Goal: Book appointment/travel/reservation

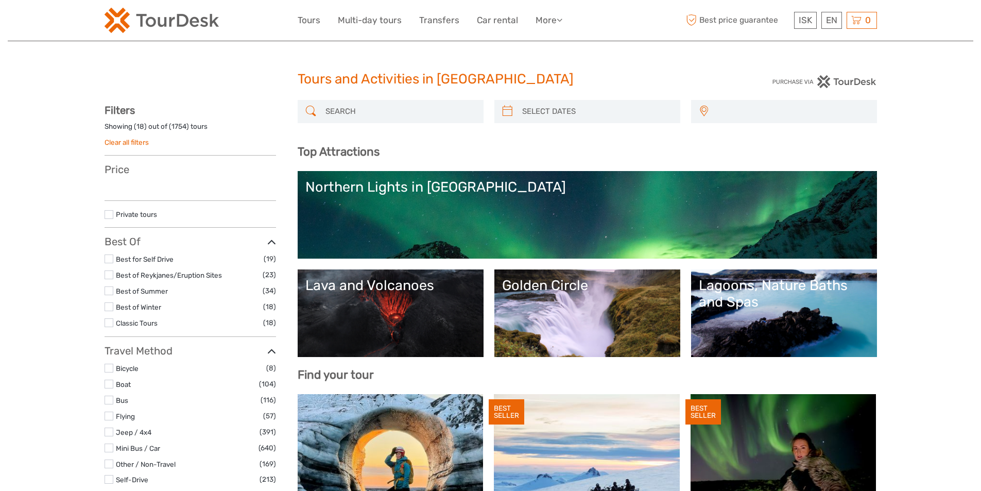
select select
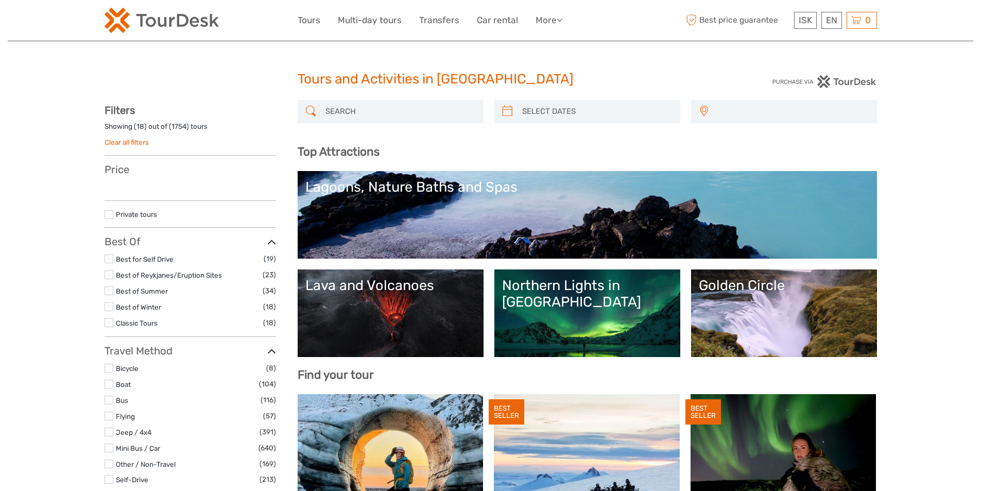
select select
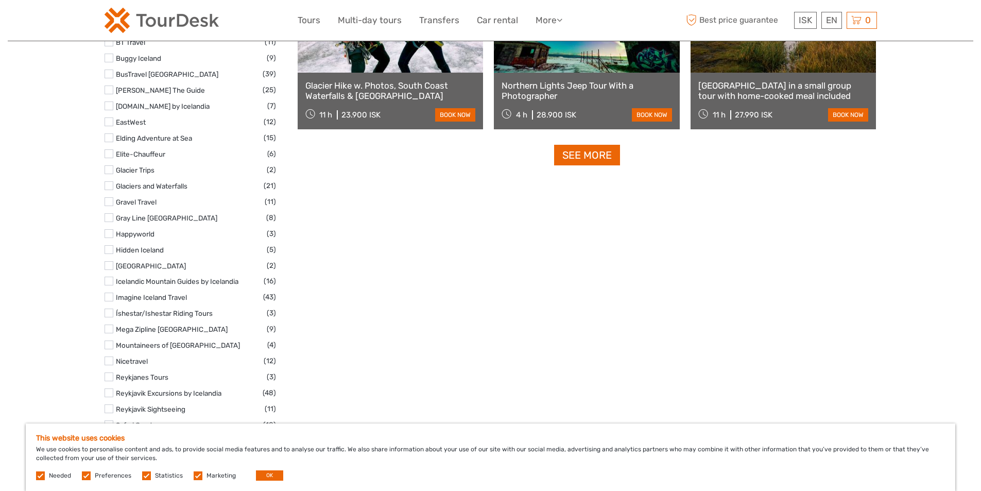
scroll to position [1338, 0]
click at [583, 158] on link "See more" at bounding box center [587, 154] width 66 height 21
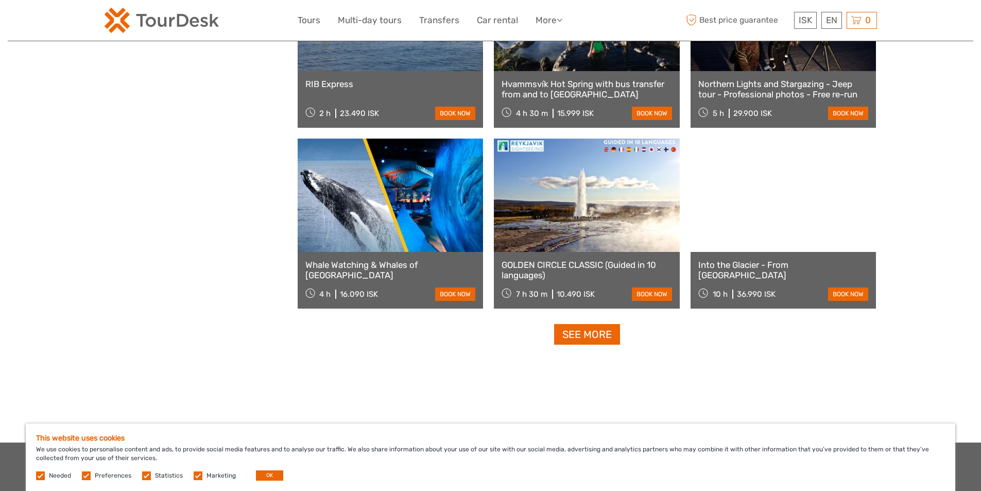
scroll to position [2008, 0]
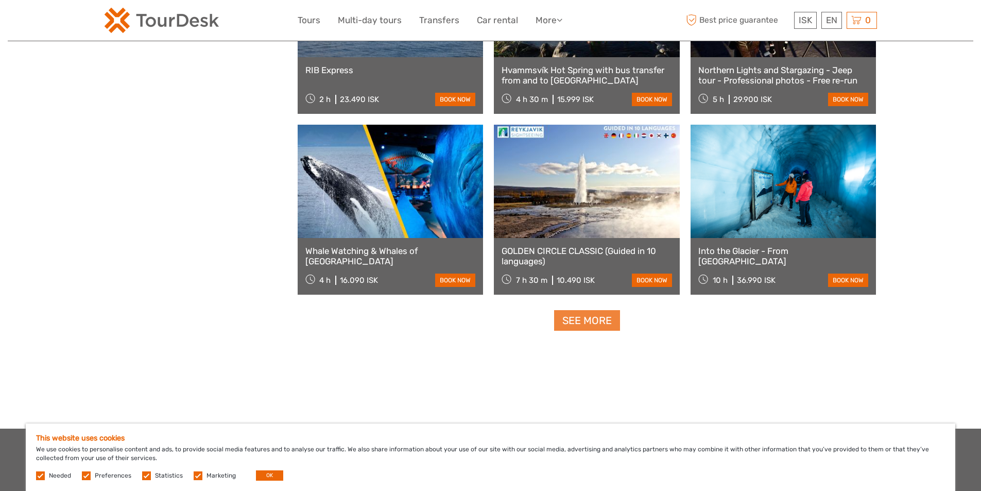
click at [586, 318] on link "See more" at bounding box center [587, 320] width 66 height 21
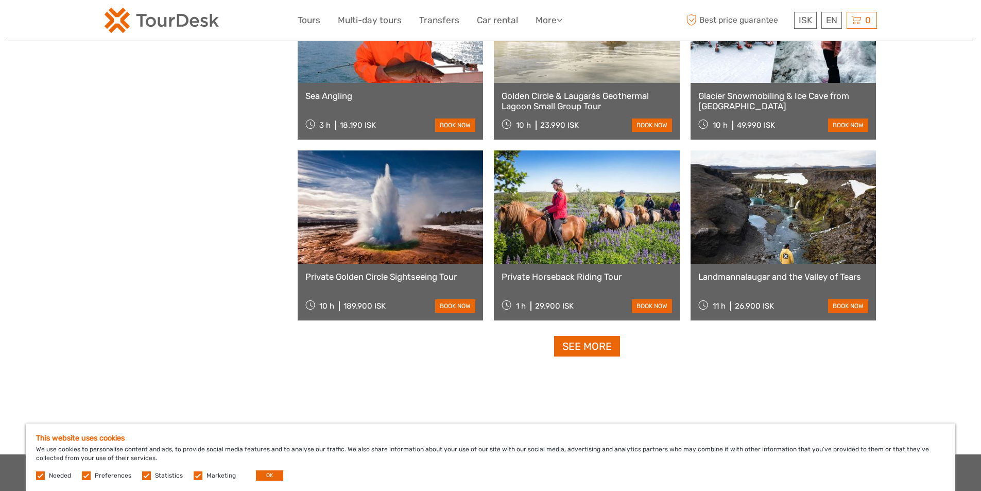
scroll to position [3089, 0]
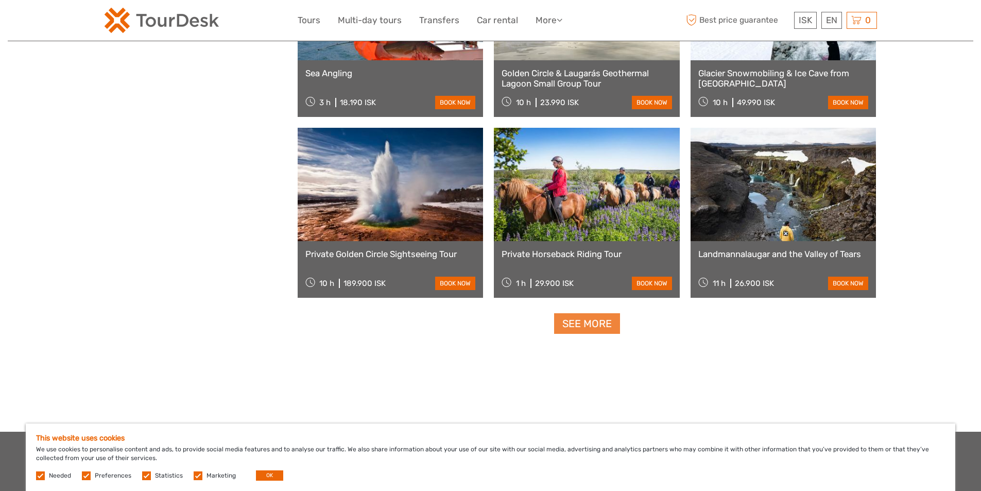
click at [582, 319] on link "See more" at bounding box center [587, 323] width 66 height 21
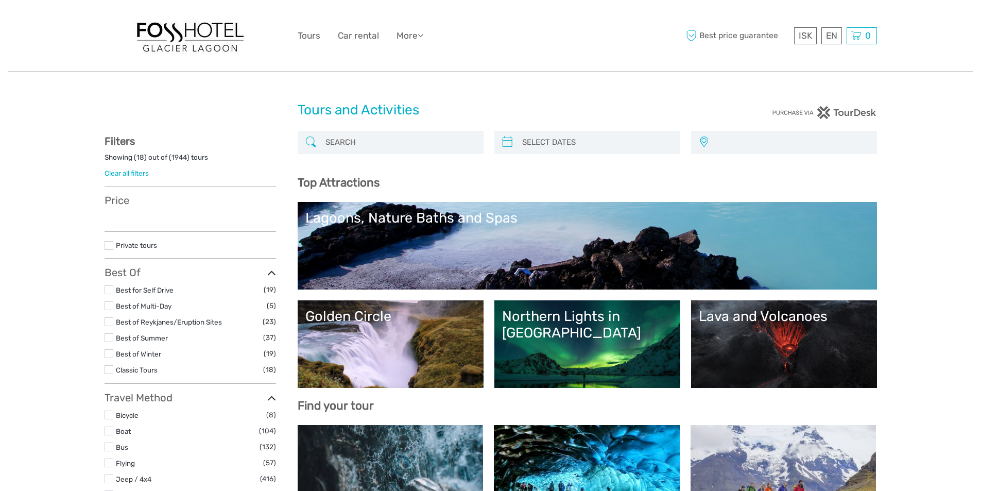
select select
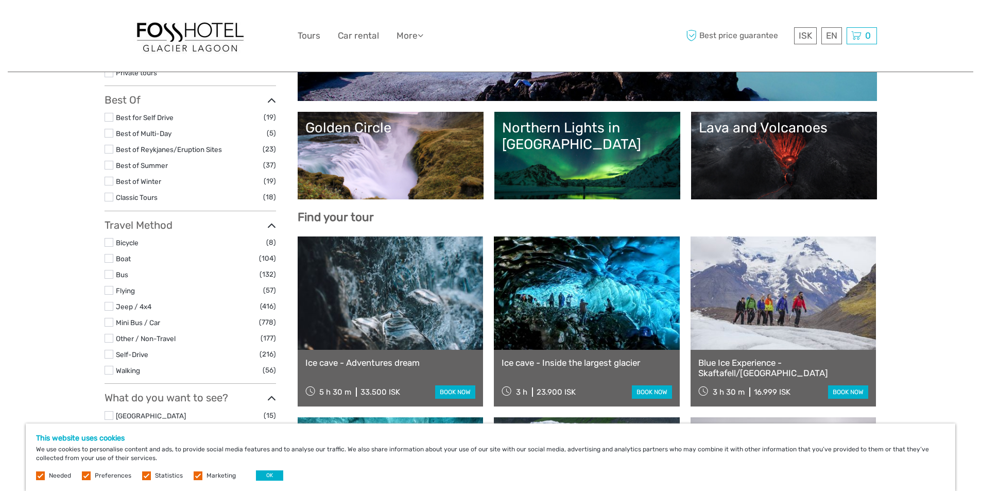
scroll to position [206, 0]
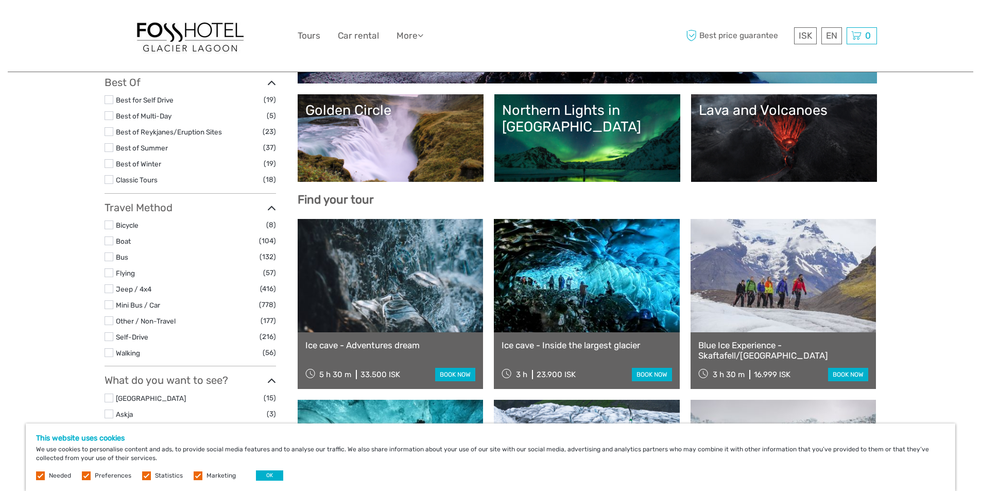
click at [558, 270] on link at bounding box center [587, 275] width 186 height 113
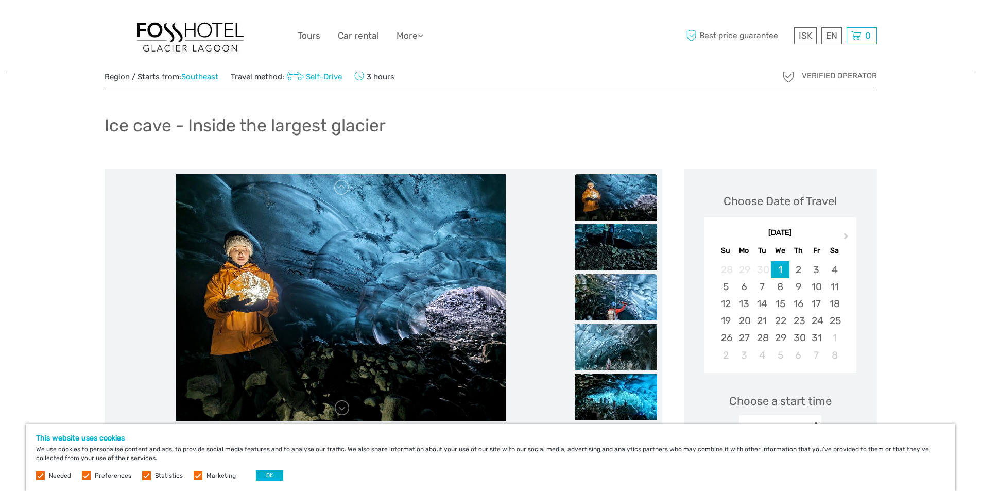
scroll to position [51, 0]
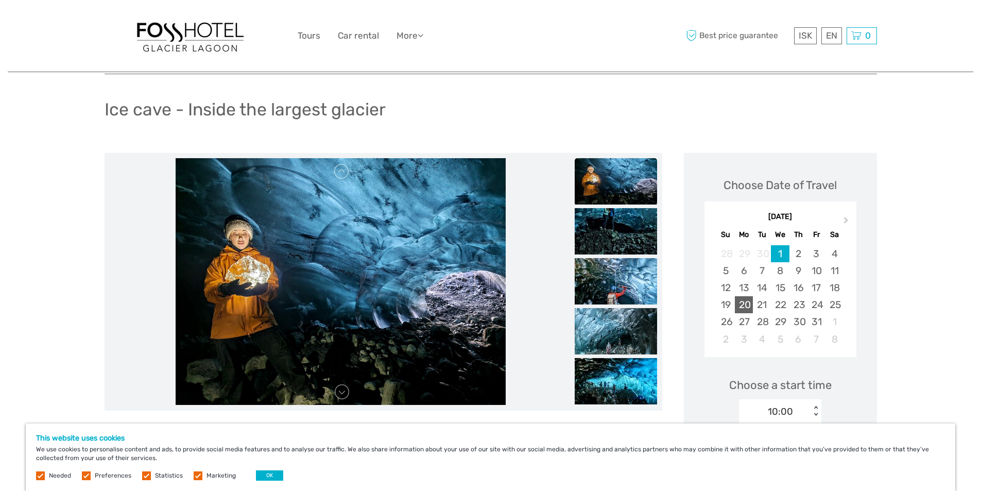
click at [748, 304] on div "20" at bounding box center [744, 304] width 18 height 17
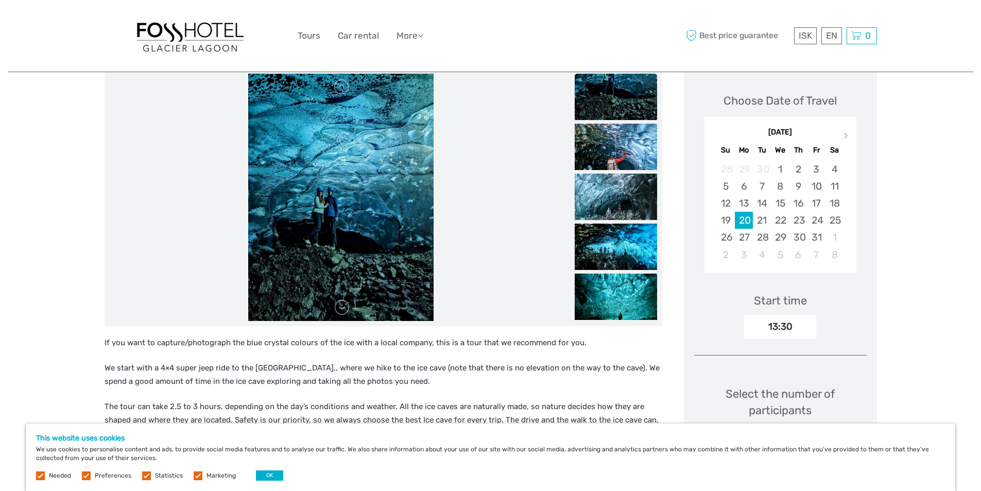
scroll to position [206, 0]
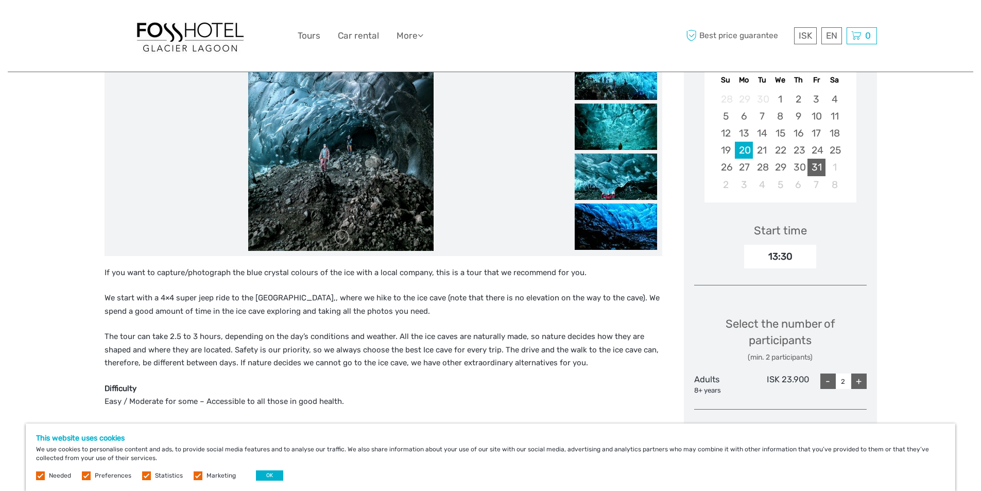
click at [818, 166] on div "31" at bounding box center [816, 167] width 18 height 17
click at [778, 97] on div "1" at bounding box center [780, 99] width 18 height 17
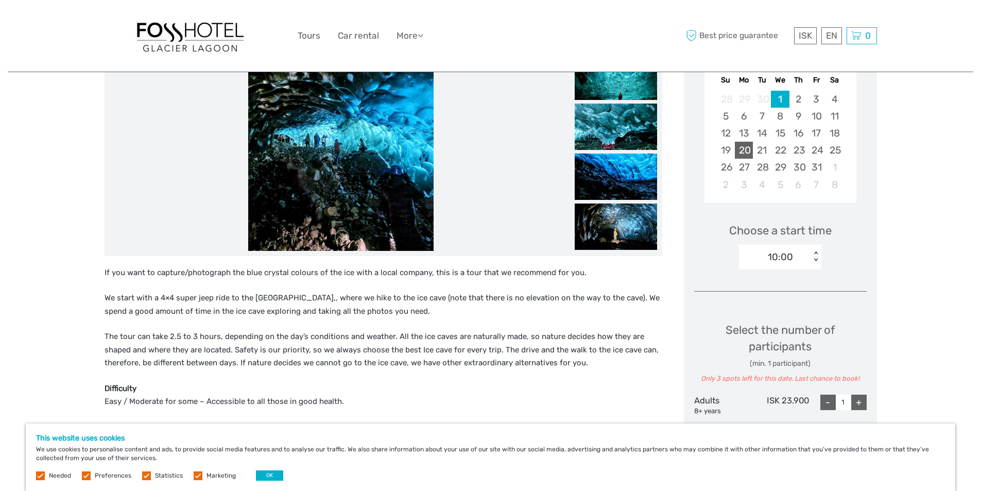
click at [746, 150] on div "20" at bounding box center [744, 150] width 18 height 17
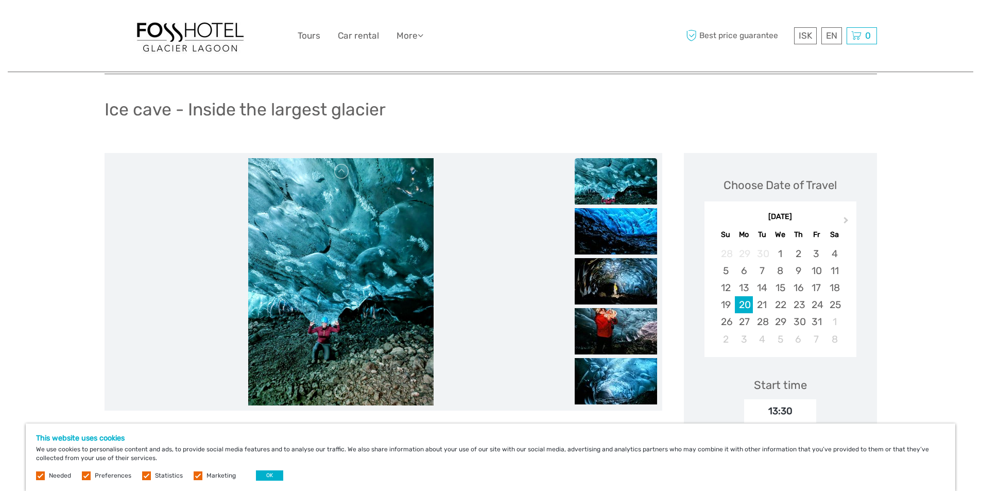
scroll to position [0, 0]
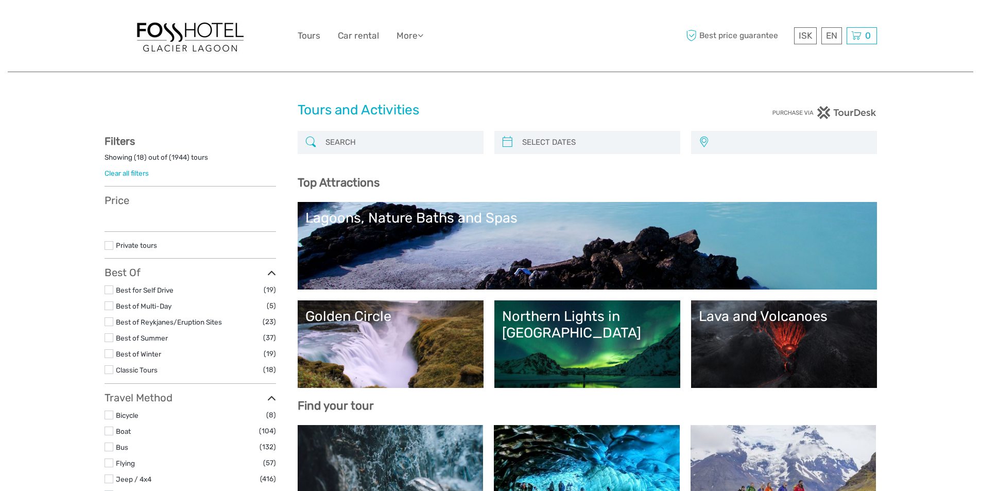
select select
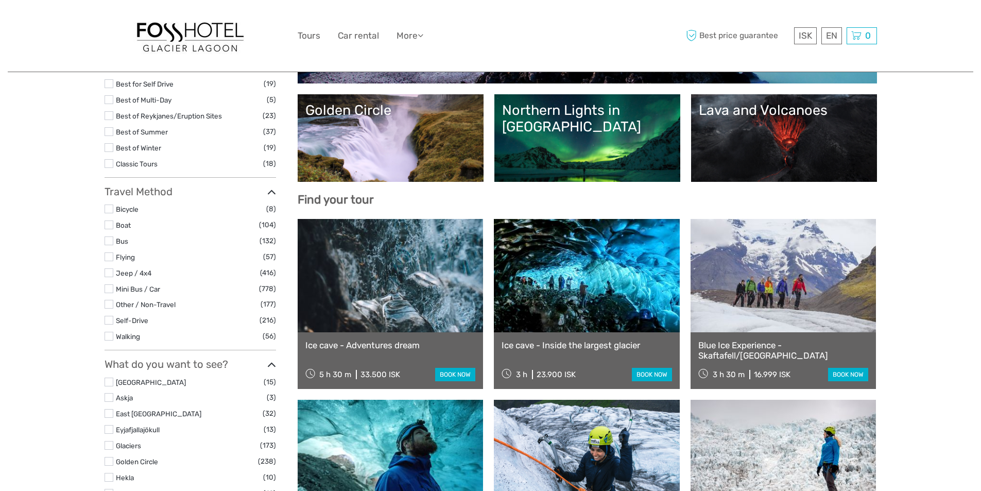
select select
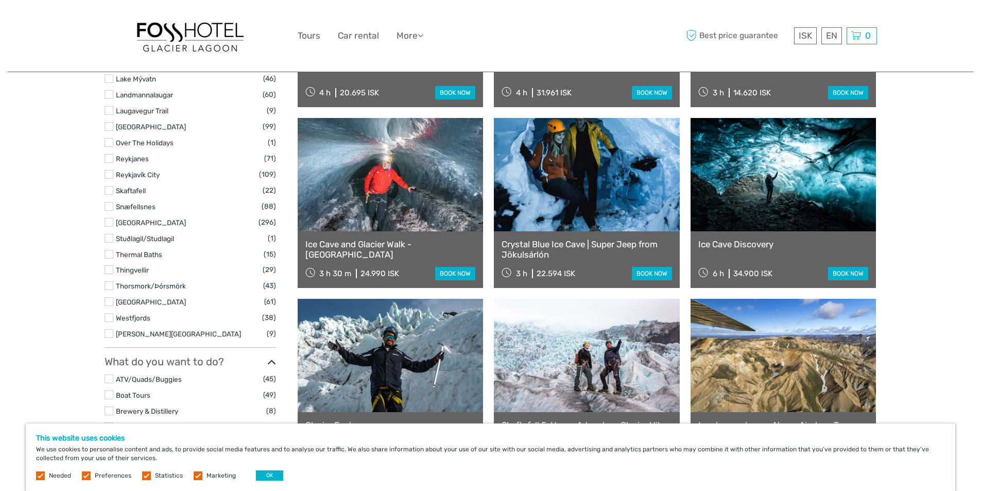
scroll to position [669, 0]
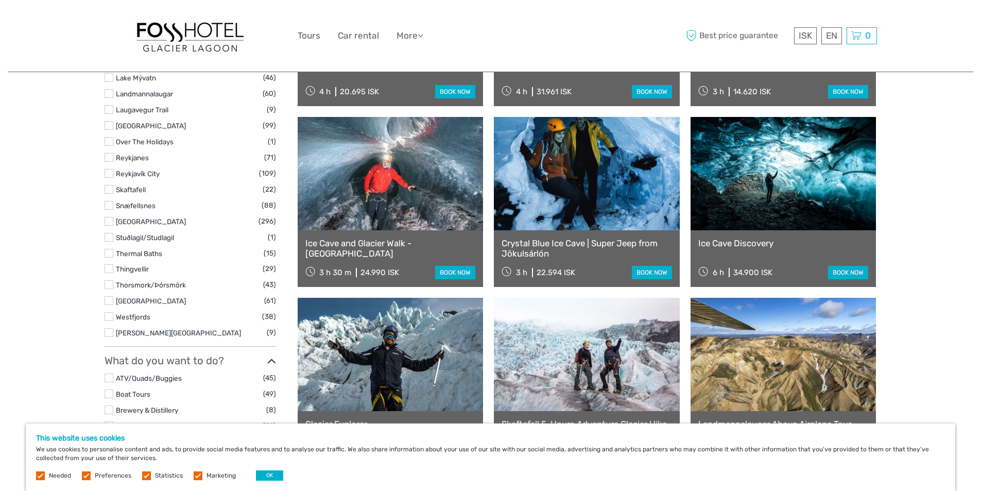
click at [590, 203] on link at bounding box center [587, 173] width 186 height 113
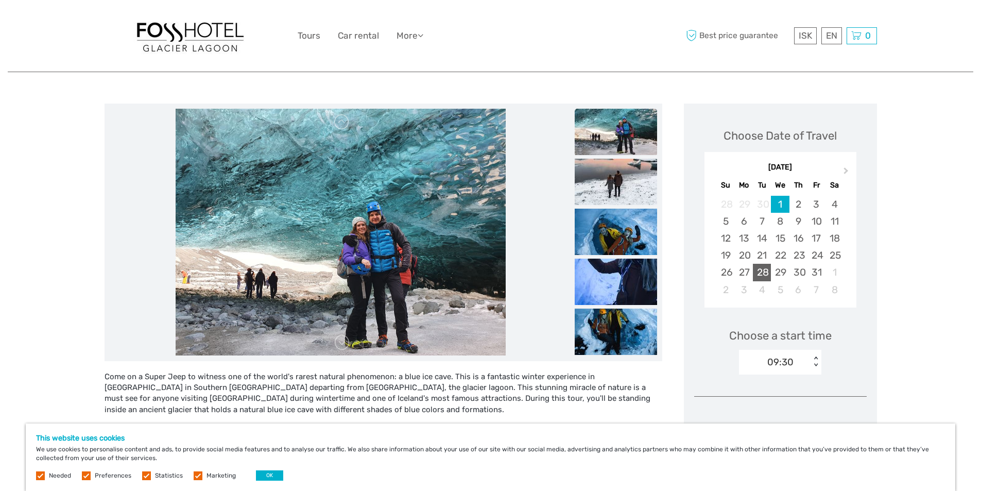
scroll to position [103, 0]
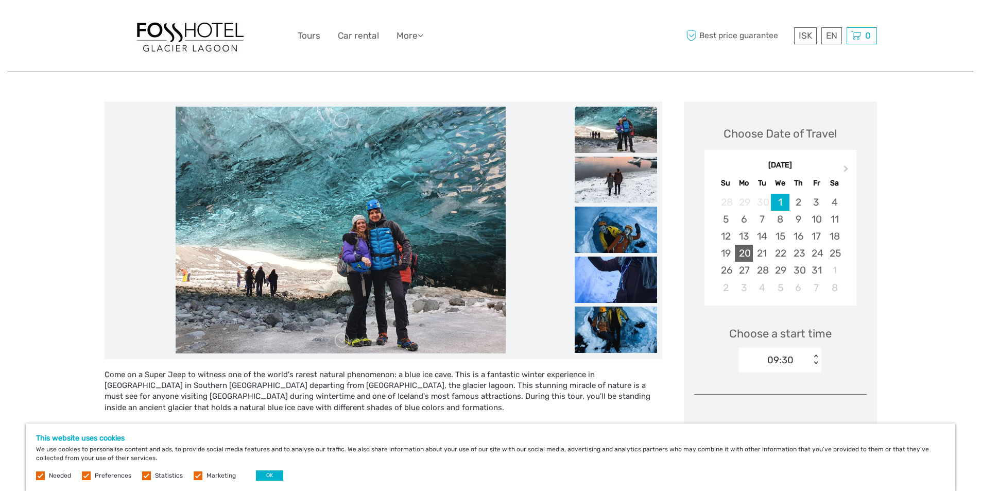
click at [745, 253] on div "20" at bounding box center [744, 253] width 18 height 17
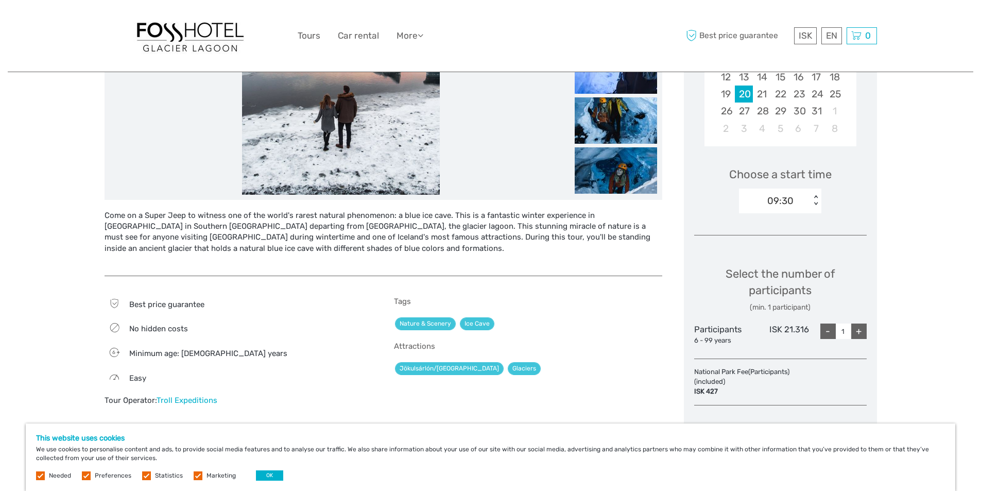
scroll to position [257, 0]
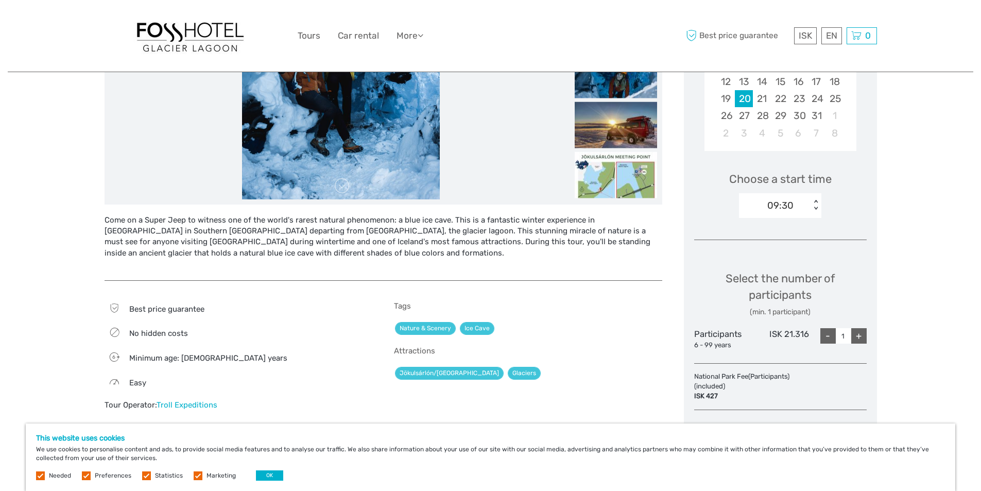
click at [816, 208] on div "< >" at bounding box center [815, 205] width 9 height 11
click at [796, 204] on div "09:30" at bounding box center [775, 205] width 72 height 15
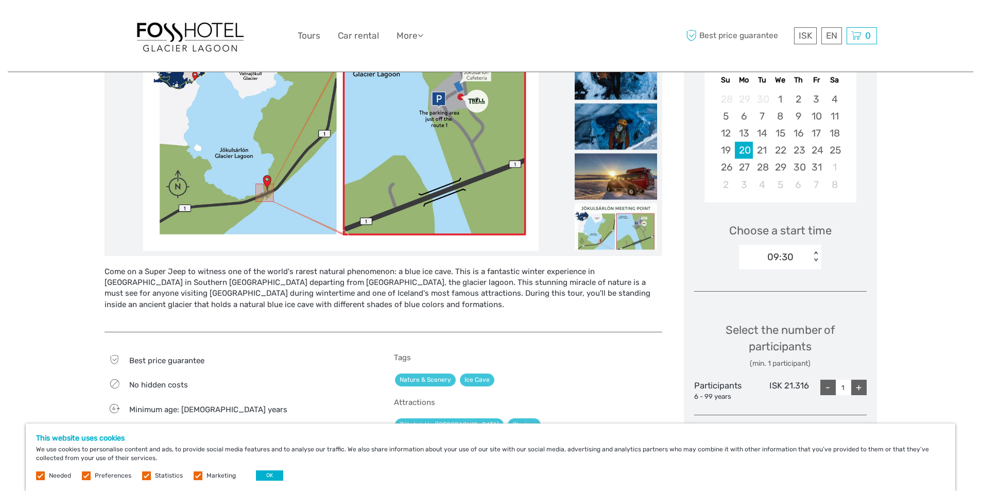
scroll to position [0, 0]
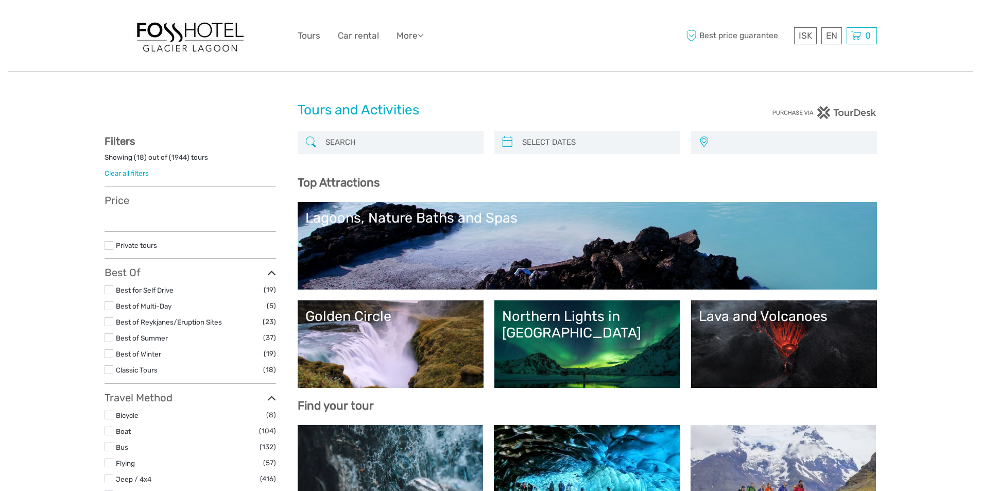
select select
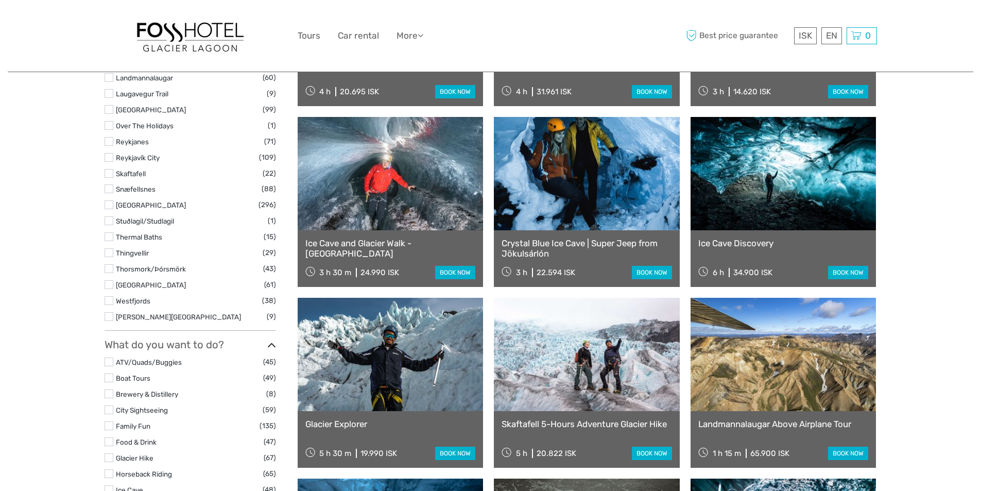
select select
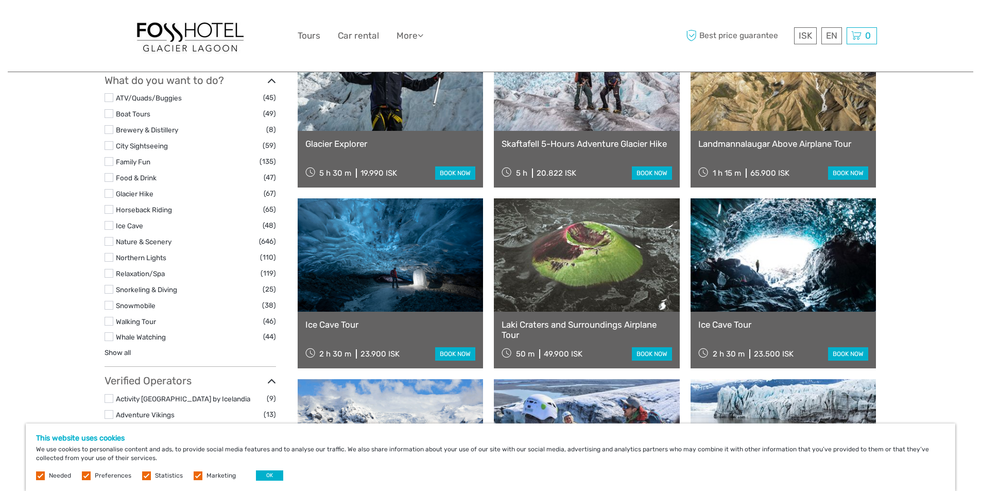
scroll to position [978, 0]
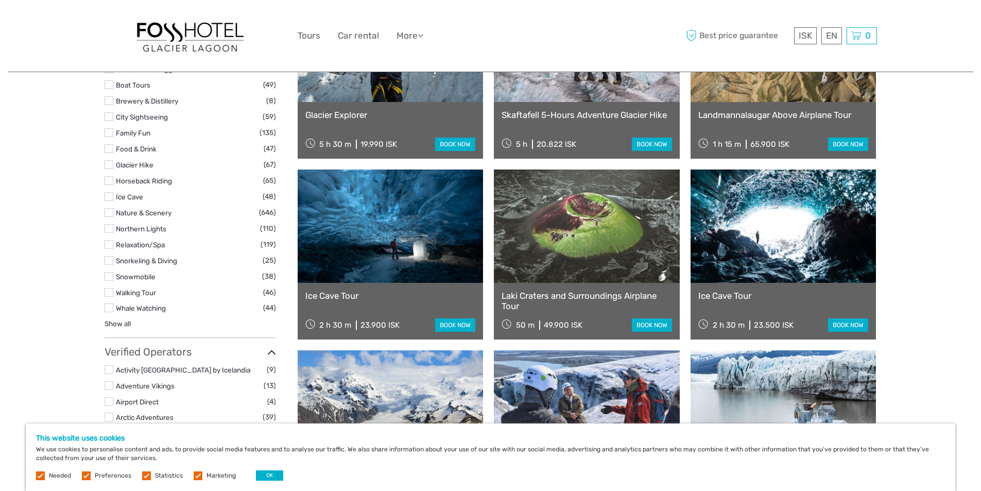
click at [762, 253] on link at bounding box center [783, 225] width 186 height 113
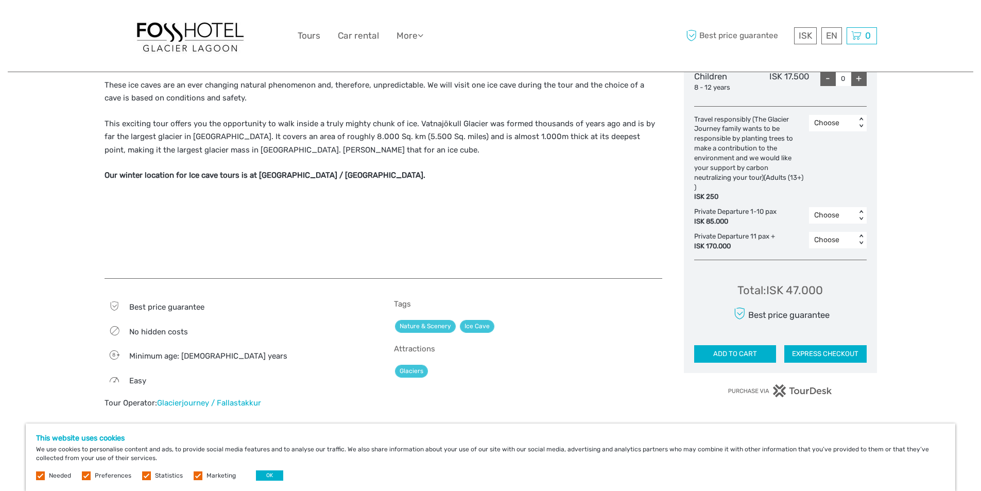
scroll to position [566, 0]
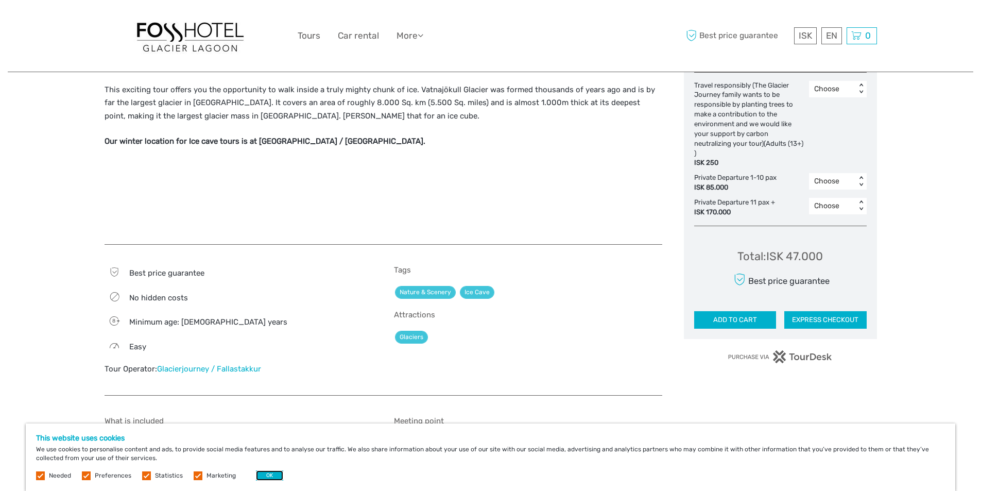
click at [269, 477] on button "OK" at bounding box center [269, 475] width 27 height 10
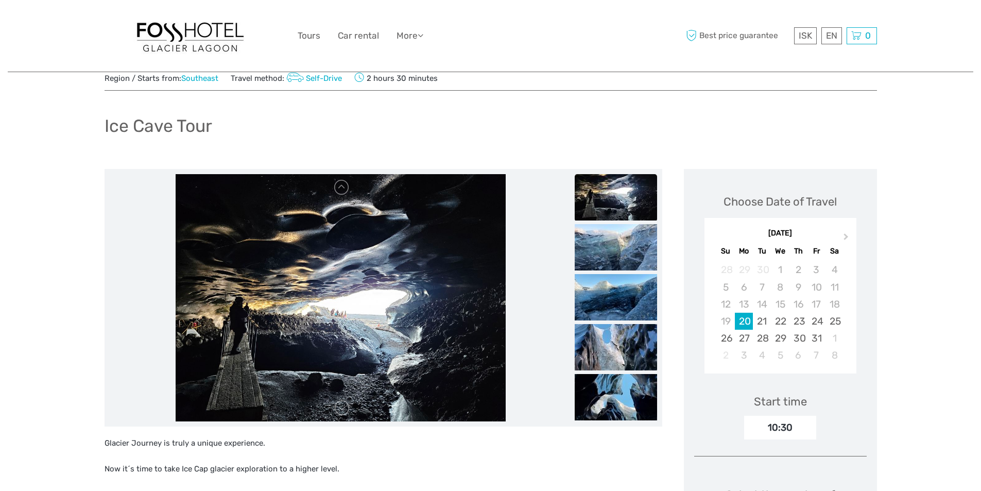
scroll to position [0, 0]
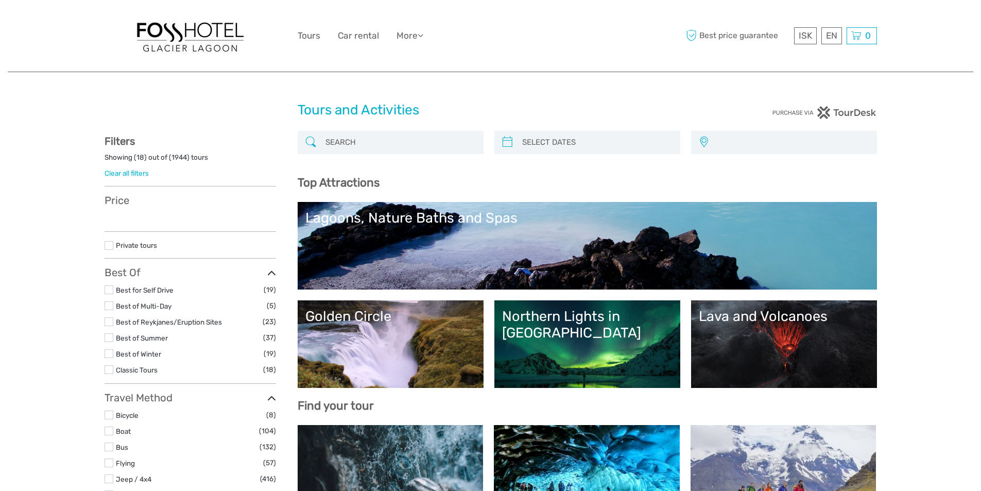
select select
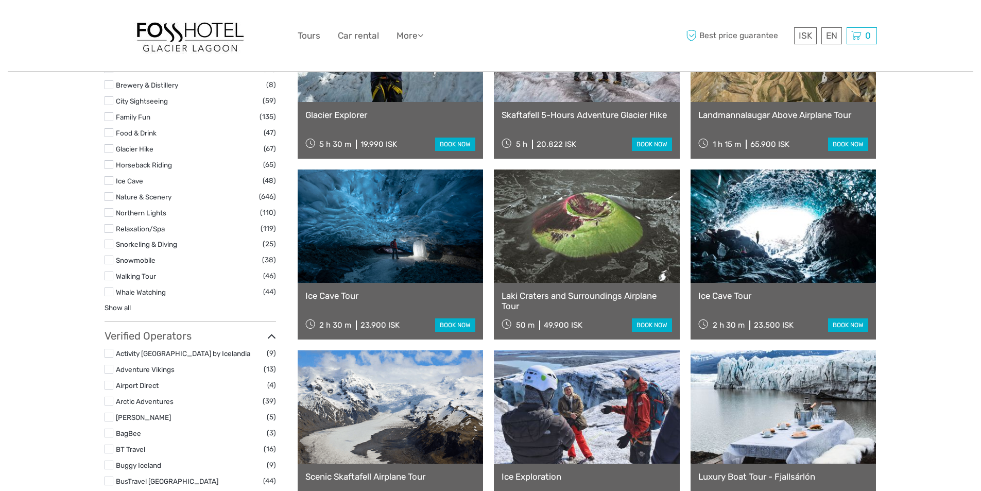
select select
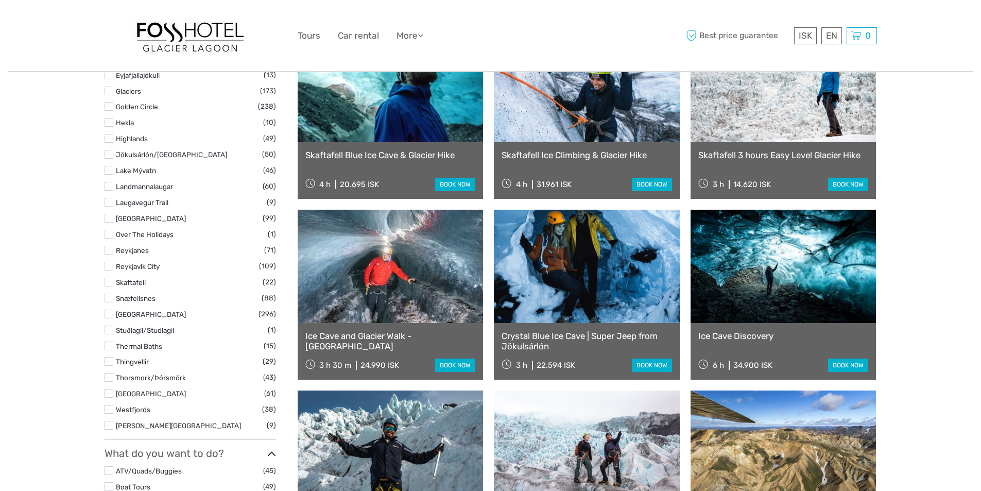
scroll to position [566, 0]
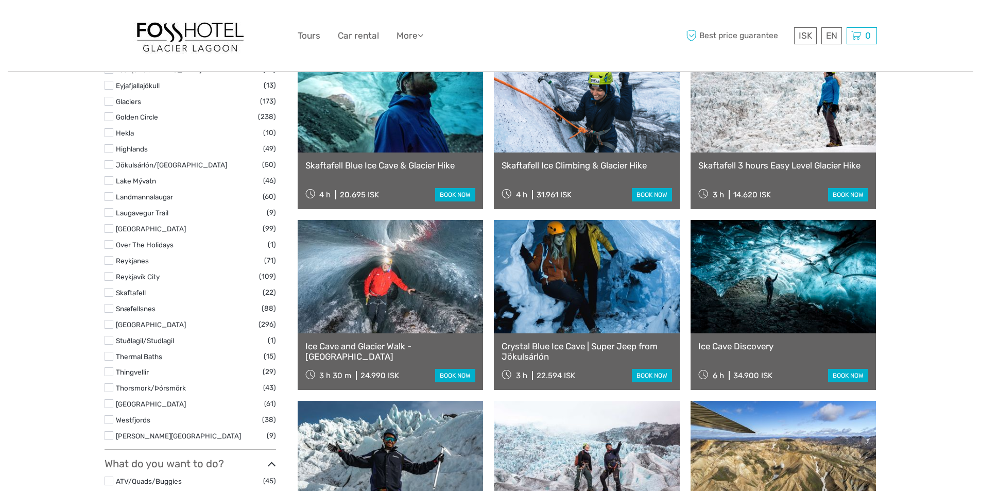
click at [568, 296] on link at bounding box center [587, 276] width 186 height 113
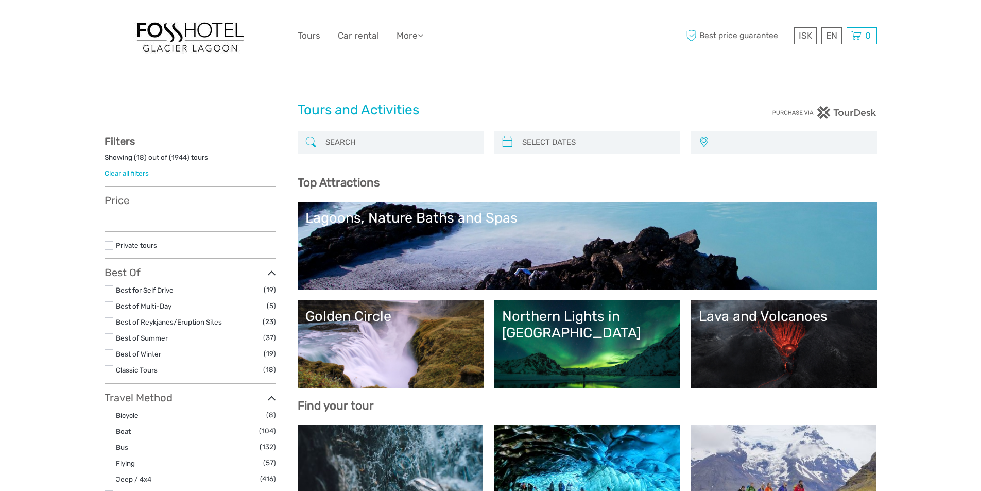
select select
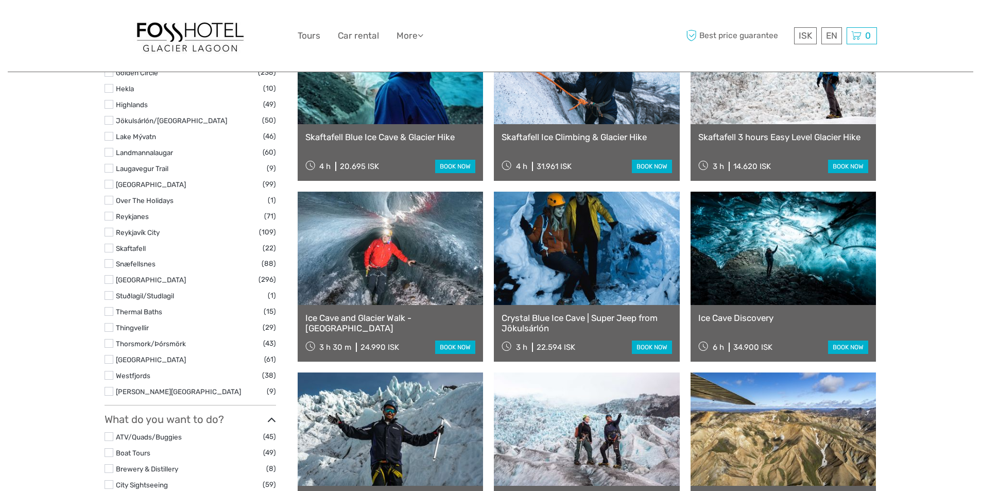
select select
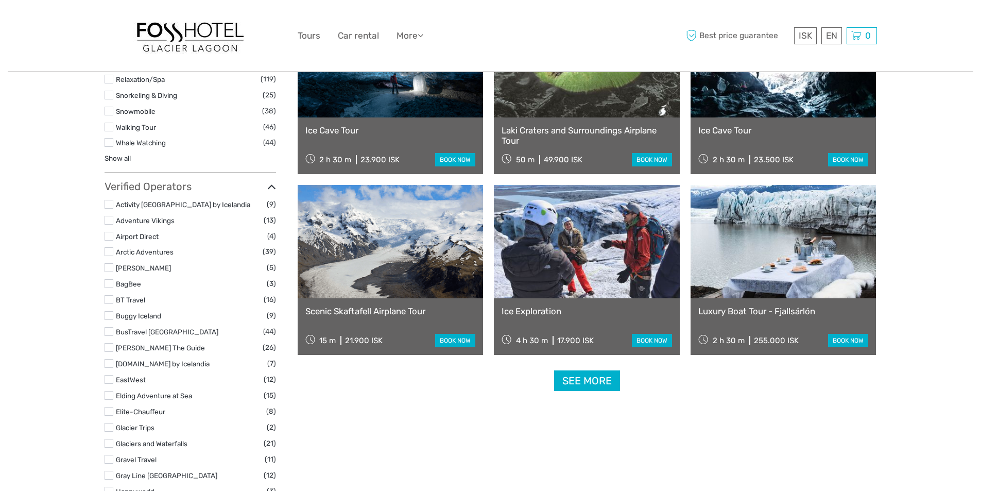
scroll to position [1149, 0]
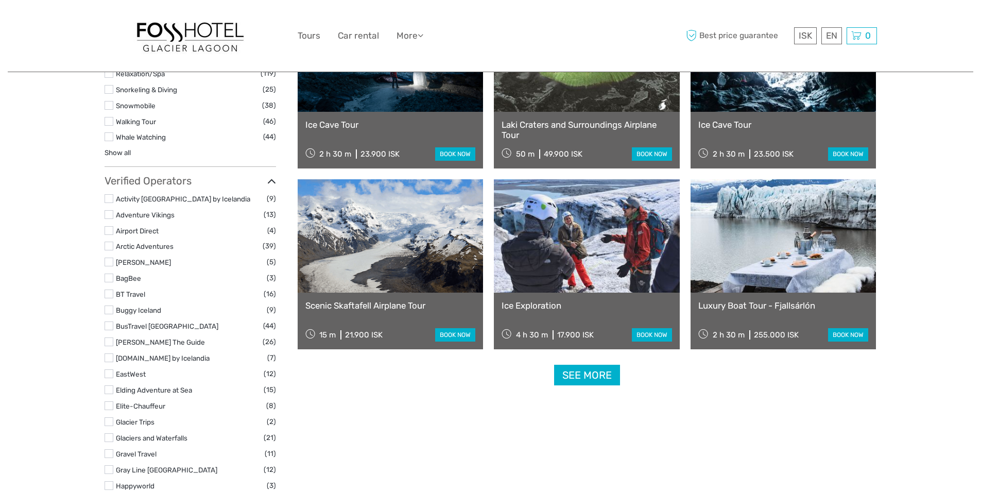
click at [592, 373] on link "See more" at bounding box center [587, 374] width 66 height 21
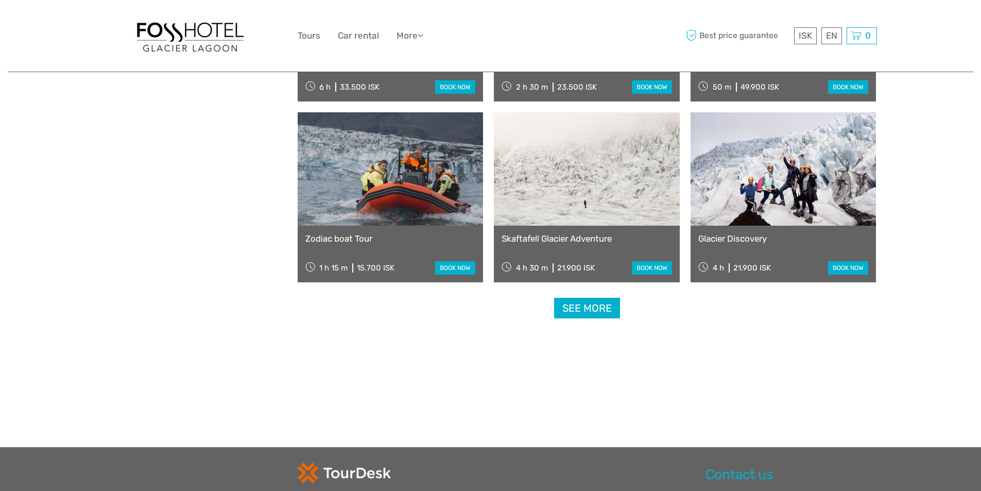
scroll to position [2059, 0]
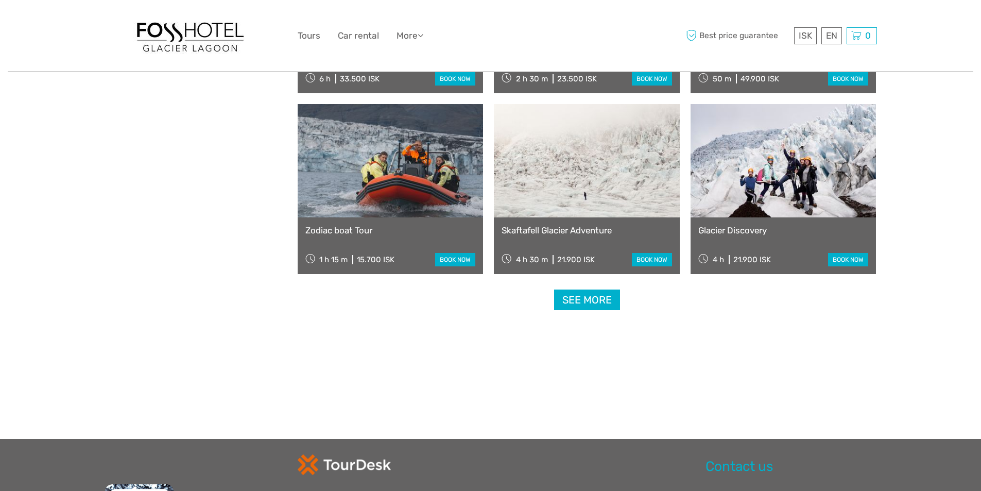
click at [599, 300] on link "See more" at bounding box center [587, 299] width 66 height 21
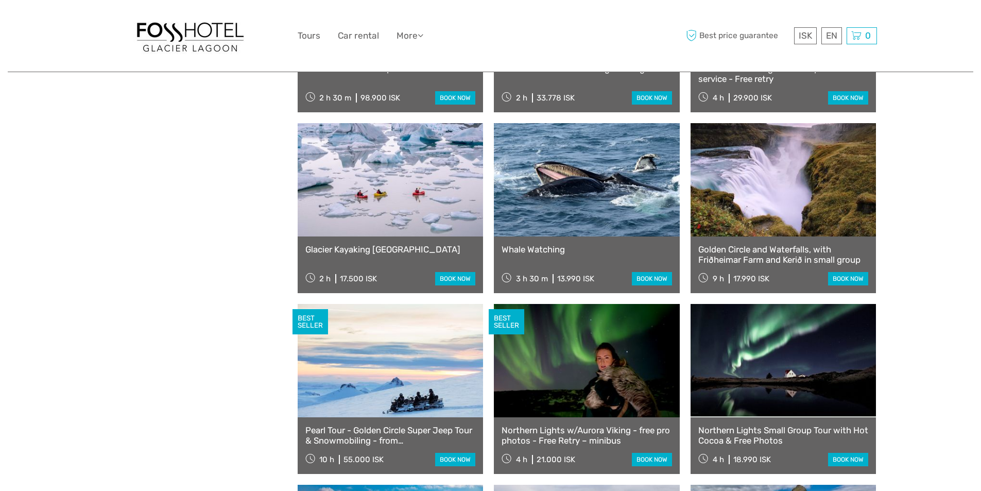
scroll to position [2677, 0]
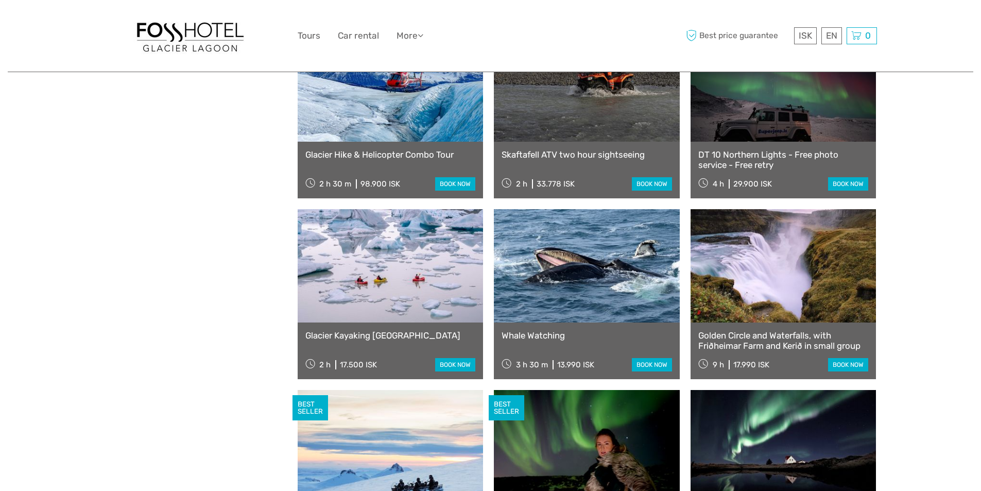
click at [750, 156] on link "DT 10 Northern Lights - Free photo service - Free retry" at bounding box center [783, 159] width 170 height 21
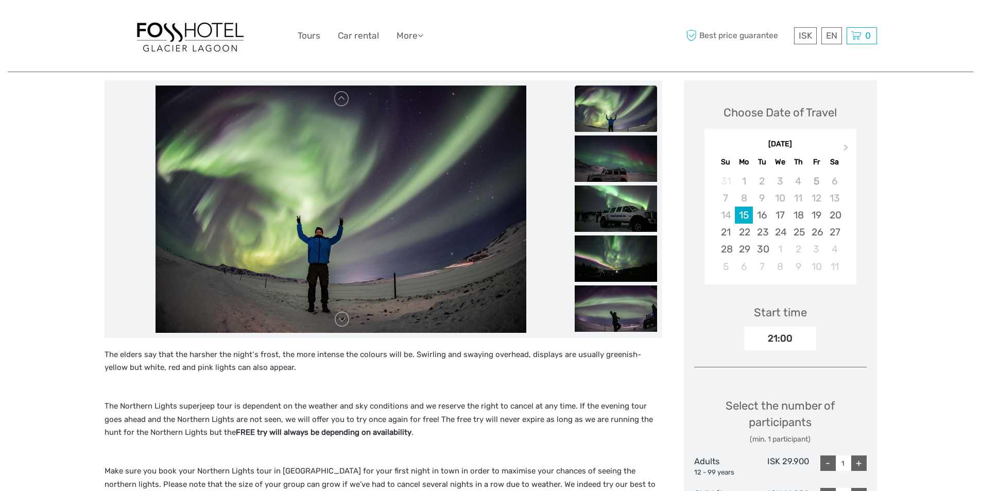
scroll to position [154, 0]
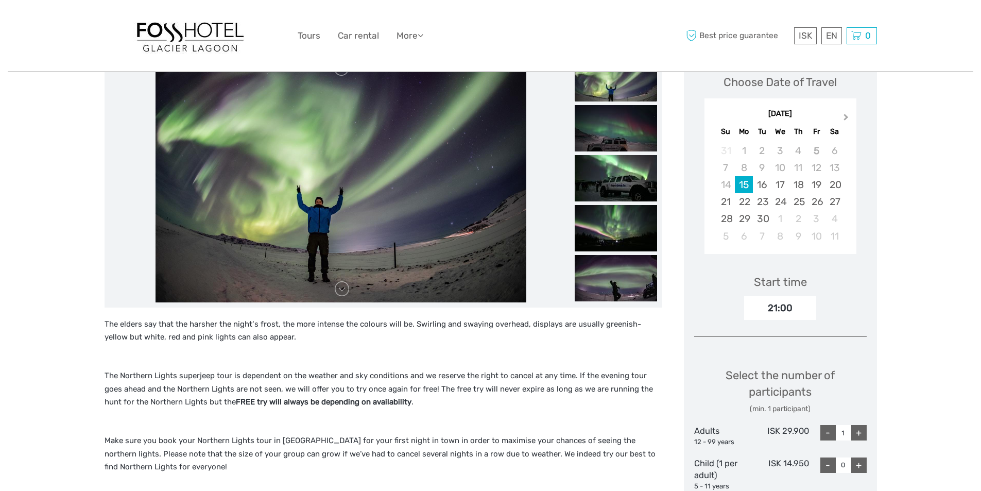
click at [846, 116] on span "Next Month" at bounding box center [846, 119] width 0 height 15
click at [747, 200] on div "20" at bounding box center [744, 201] width 18 height 17
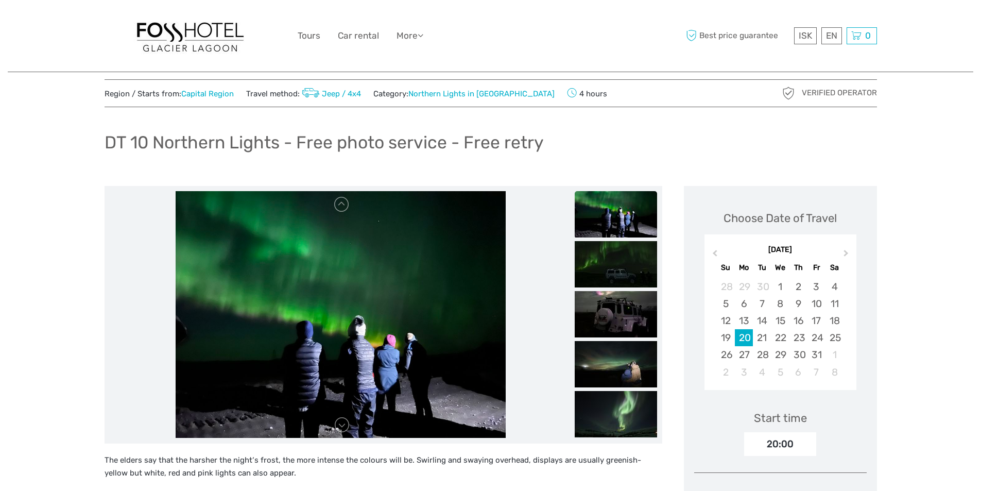
scroll to position [0, 0]
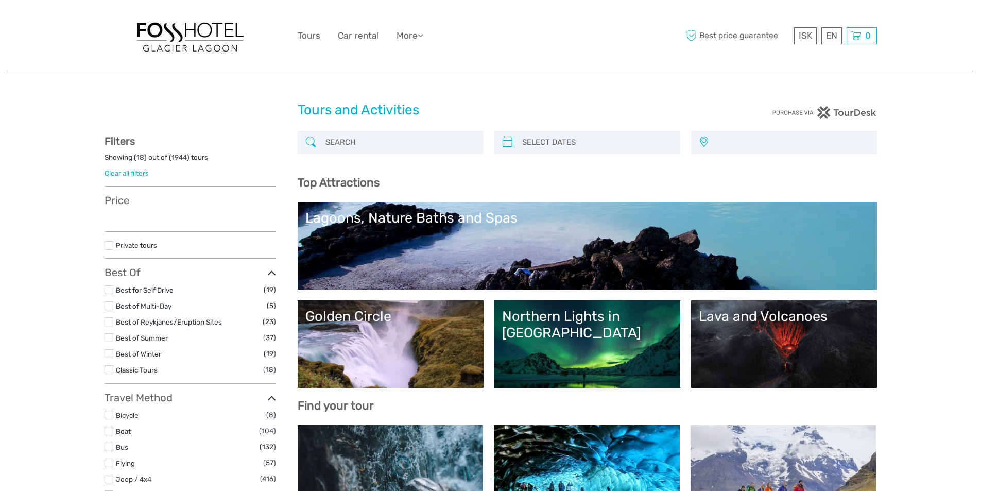
select select
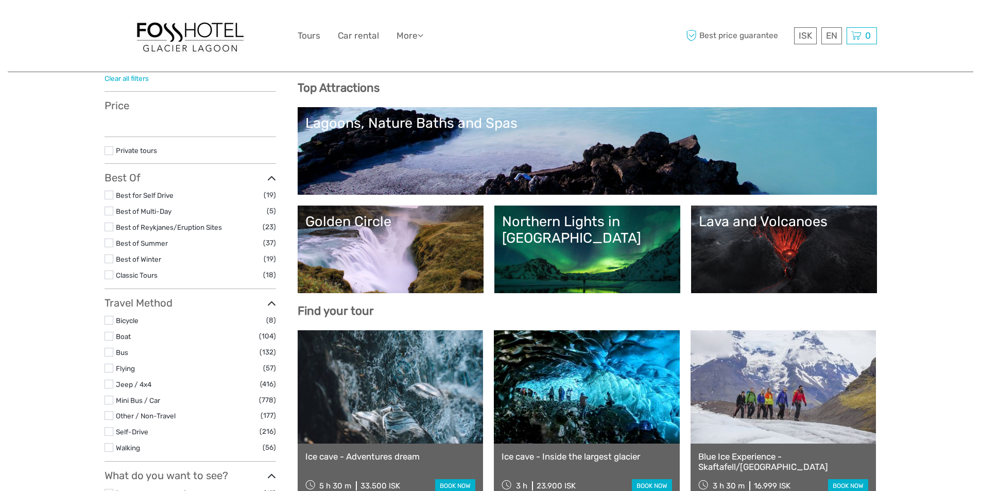
select select
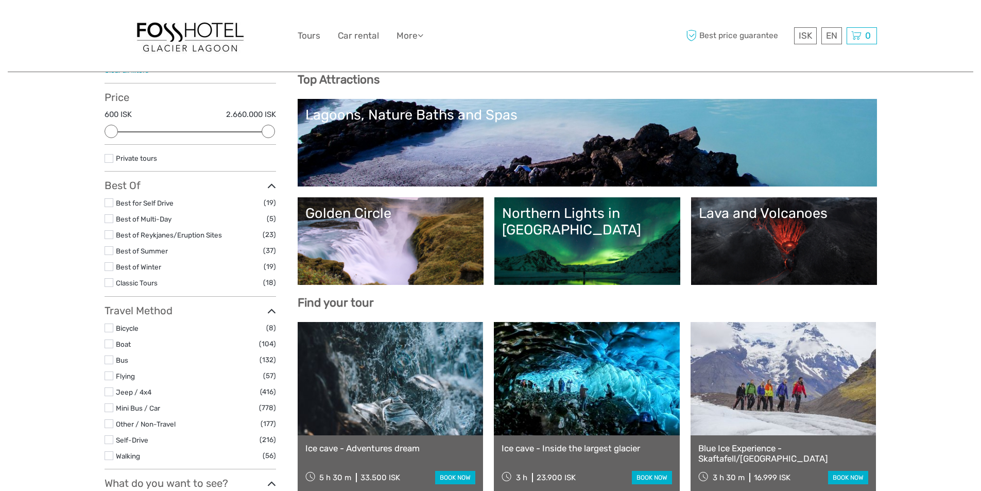
click at [550, 248] on link "Northern Lights in [GEOGRAPHIC_DATA]" at bounding box center [587, 241] width 170 height 72
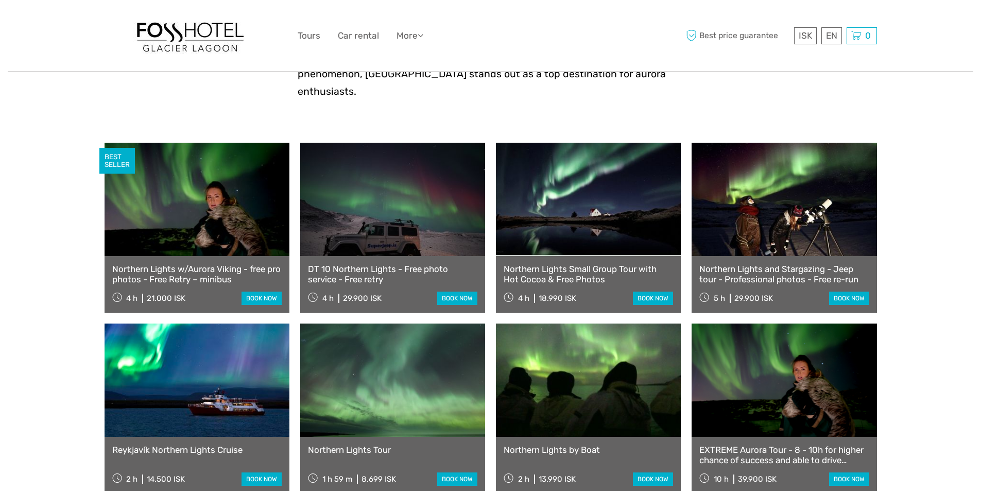
scroll to position [309, 0]
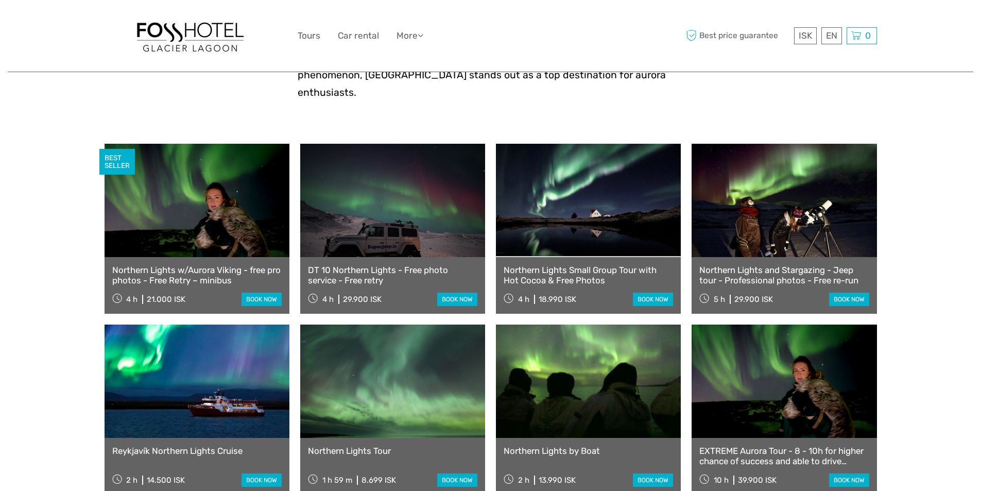
click at [197, 192] on link at bounding box center [197, 200] width 185 height 113
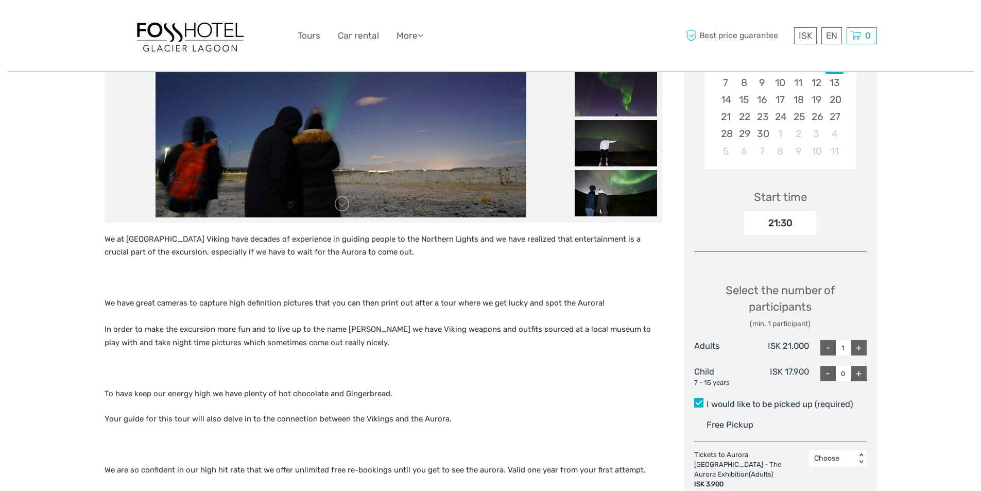
scroll to position [360, 0]
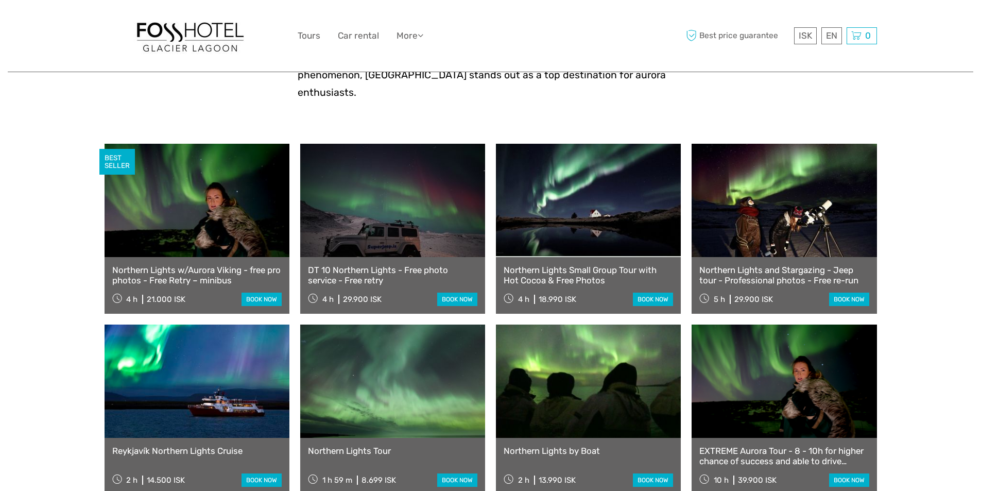
click at [361, 265] on link "DT 10 Northern Lights - Free photo service - Free retry" at bounding box center [392, 275] width 169 height 21
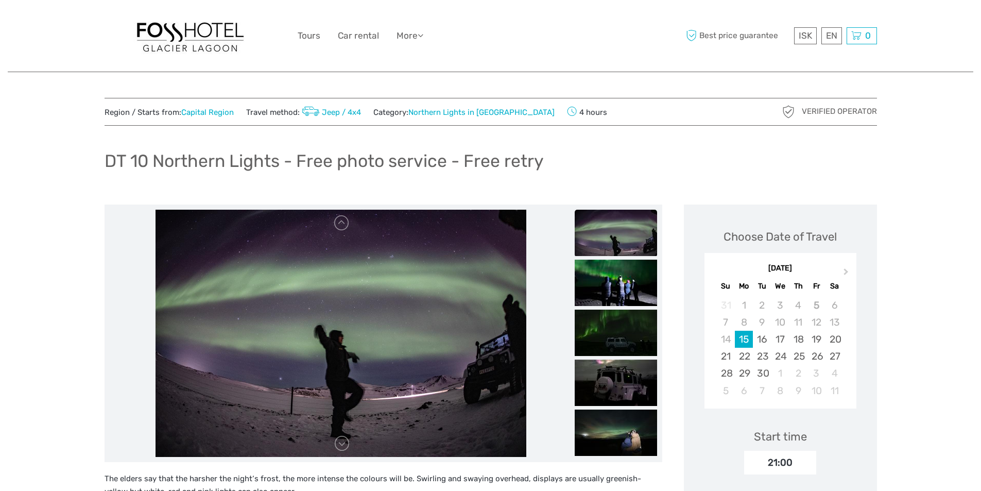
click at [193, 111] on link "Capital Region" at bounding box center [207, 112] width 53 height 9
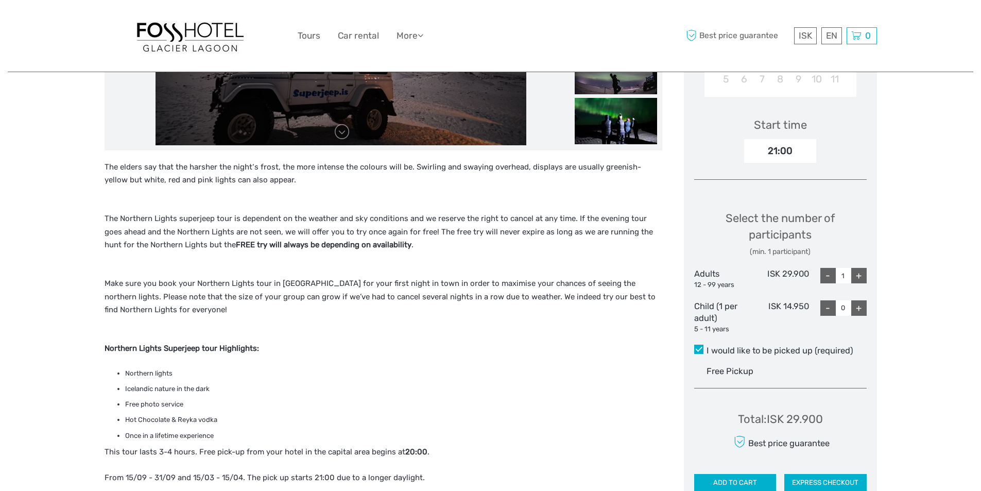
scroll to position [309, 0]
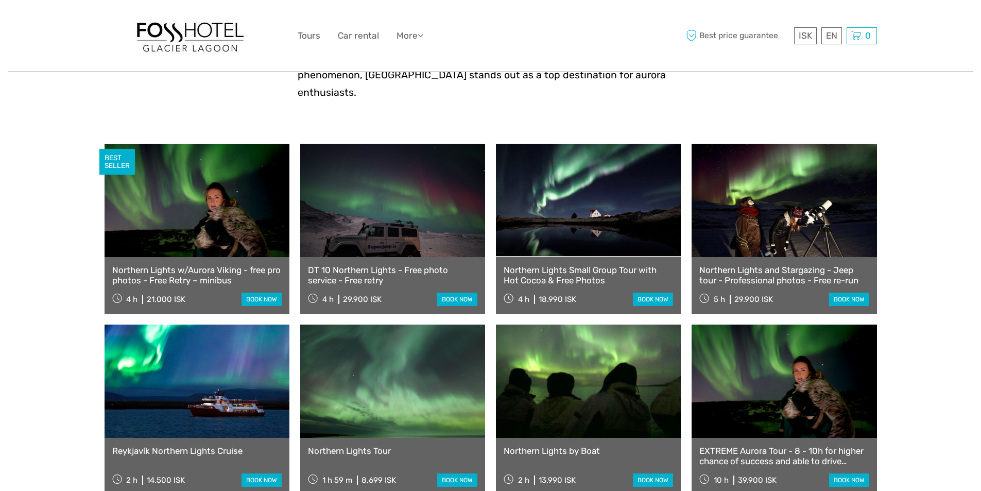
click at [339, 265] on link "DT 10 Northern Lights - Free photo service - Free retry" at bounding box center [392, 275] width 169 height 21
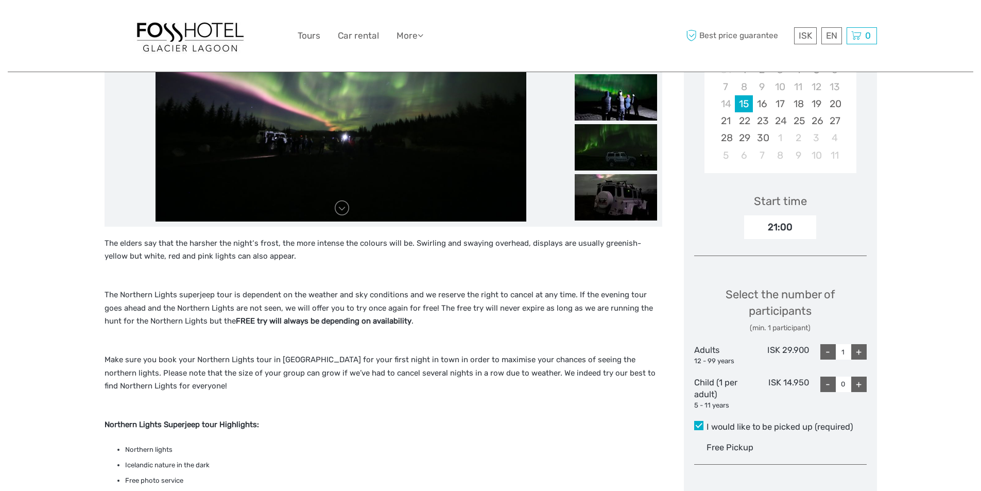
scroll to position [257, 0]
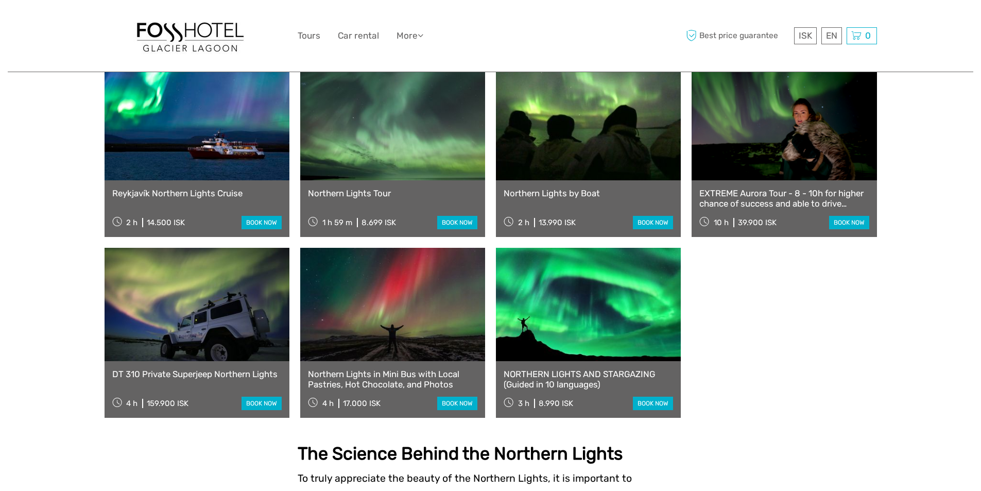
click at [201, 311] on link at bounding box center [197, 304] width 185 height 113
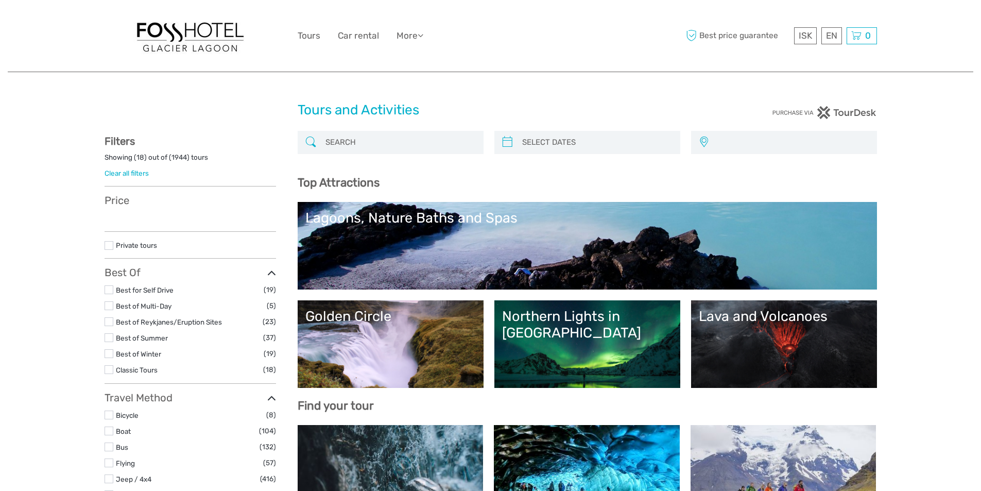
select select
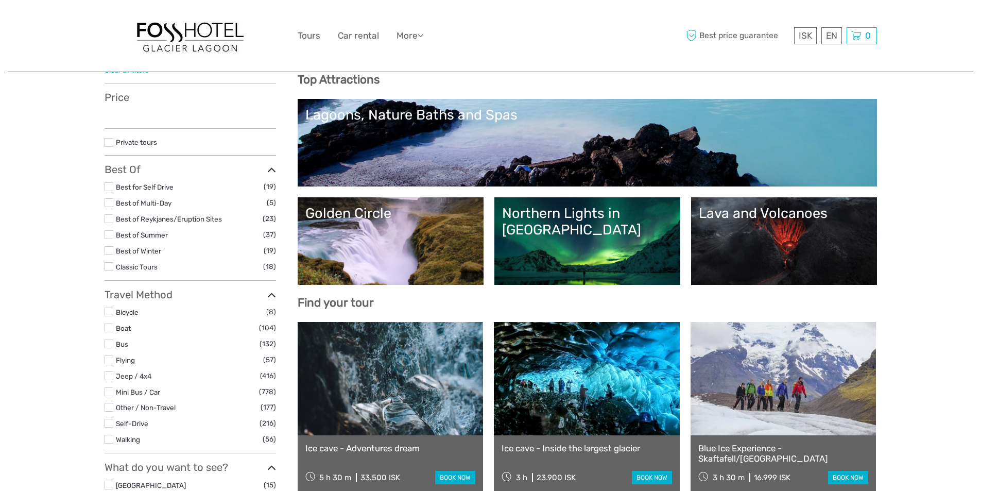
select select
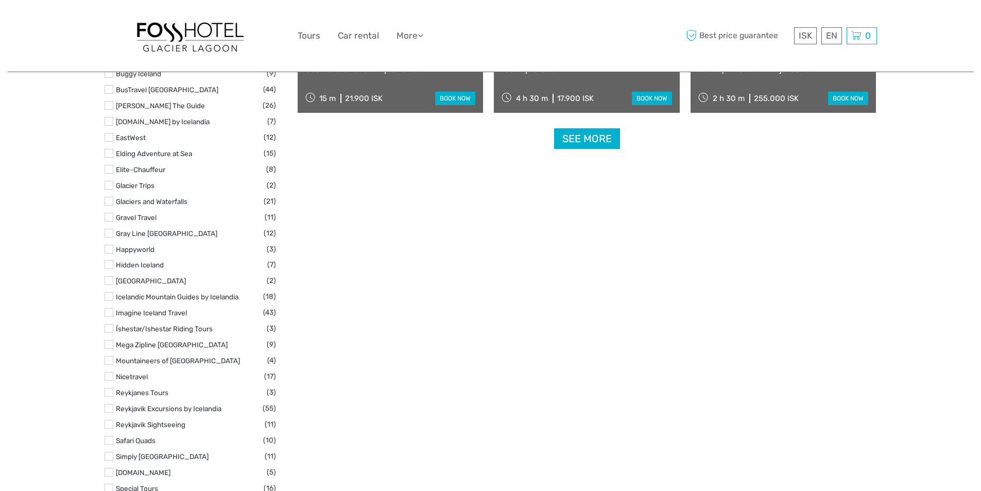
scroll to position [1390, 0]
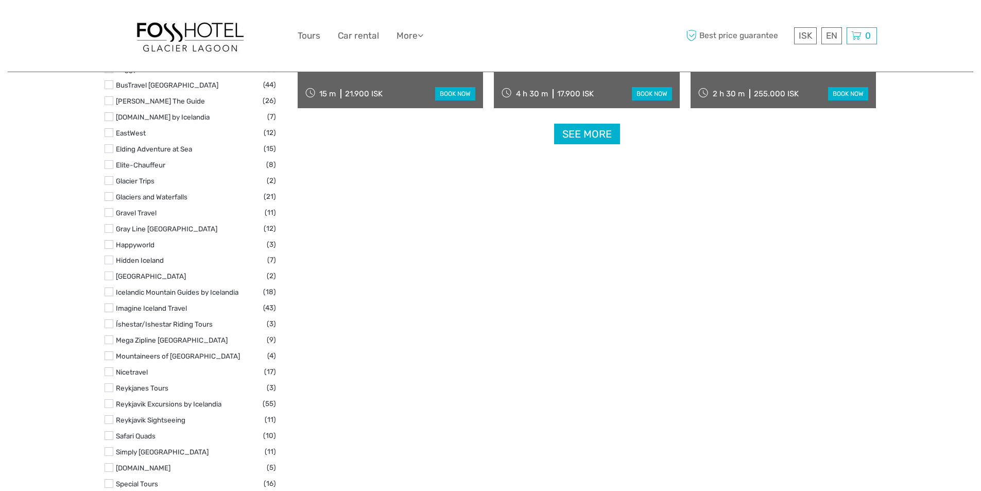
click at [579, 138] on link "See more" at bounding box center [587, 134] width 66 height 21
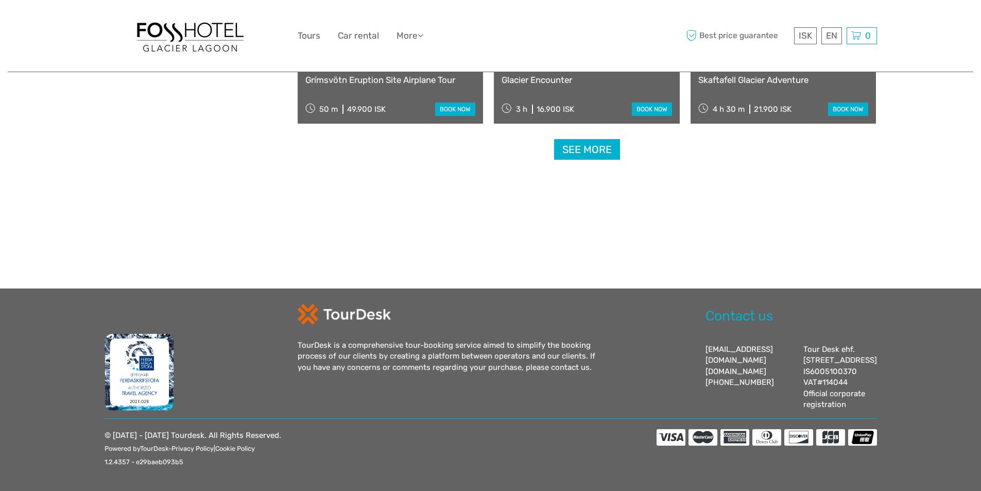
click at [583, 146] on link "See more" at bounding box center [587, 149] width 66 height 21
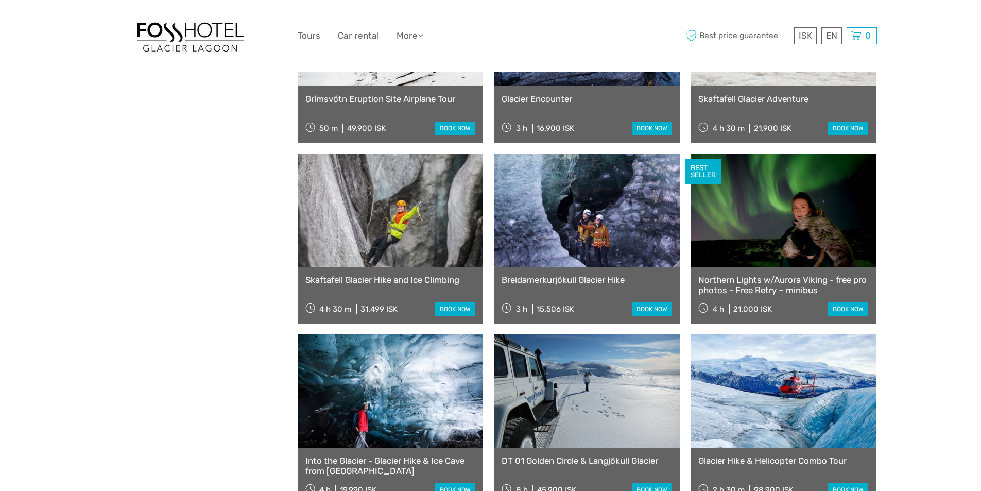
scroll to position [2184, 0]
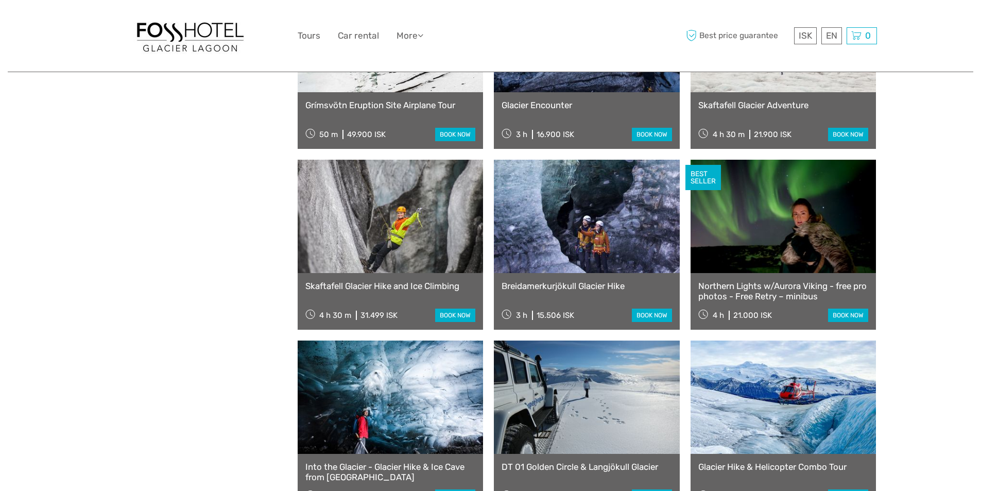
click at [736, 212] on link at bounding box center [783, 216] width 186 height 113
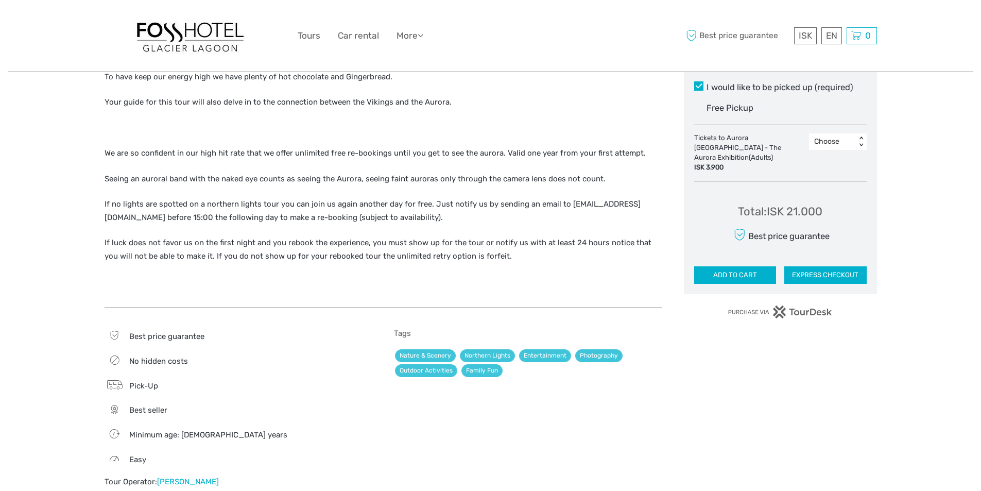
scroll to position [566, 0]
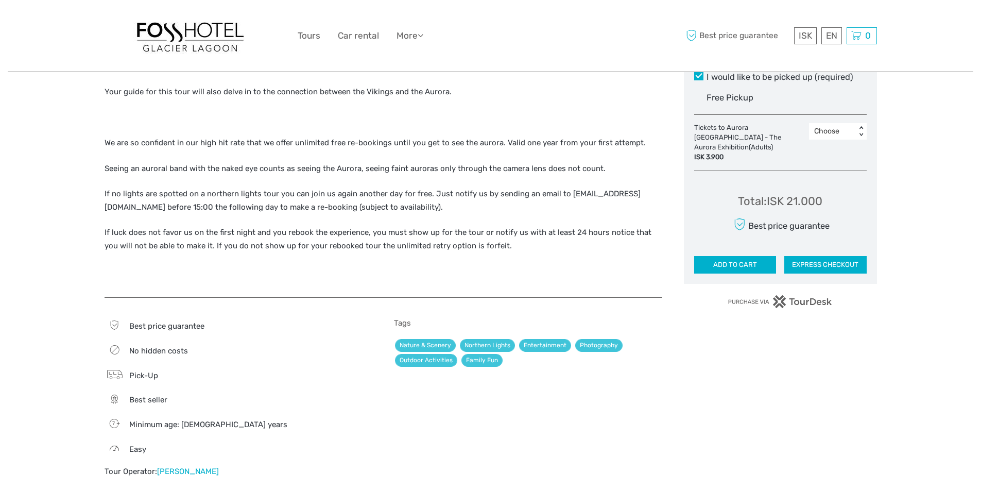
click at [144, 375] on span "Pick-Up" at bounding box center [143, 375] width 29 height 9
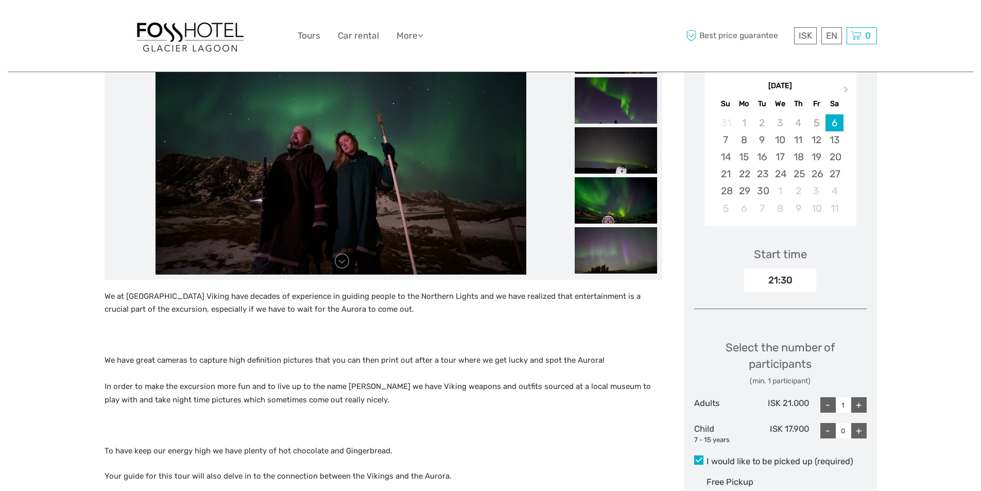
scroll to position [154, 0]
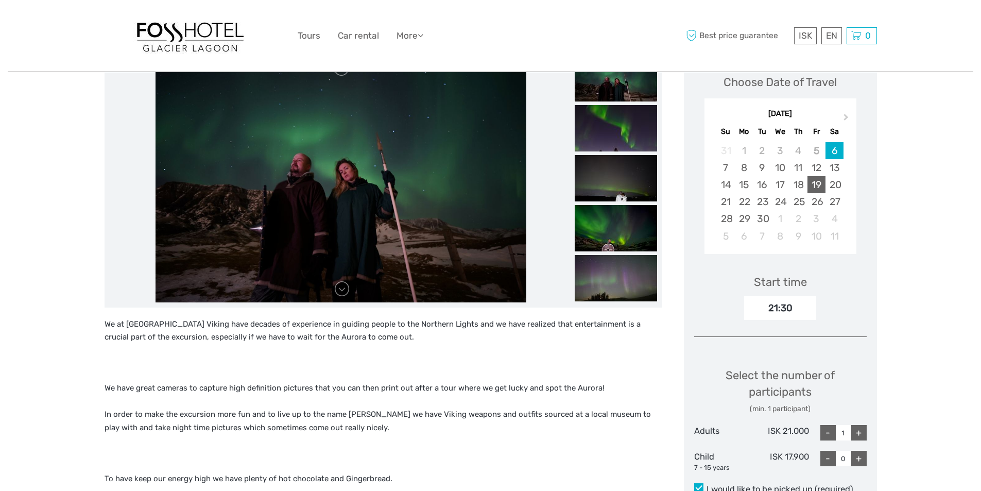
click at [815, 182] on div "19" at bounding box center [816, 184] width 18 height 17
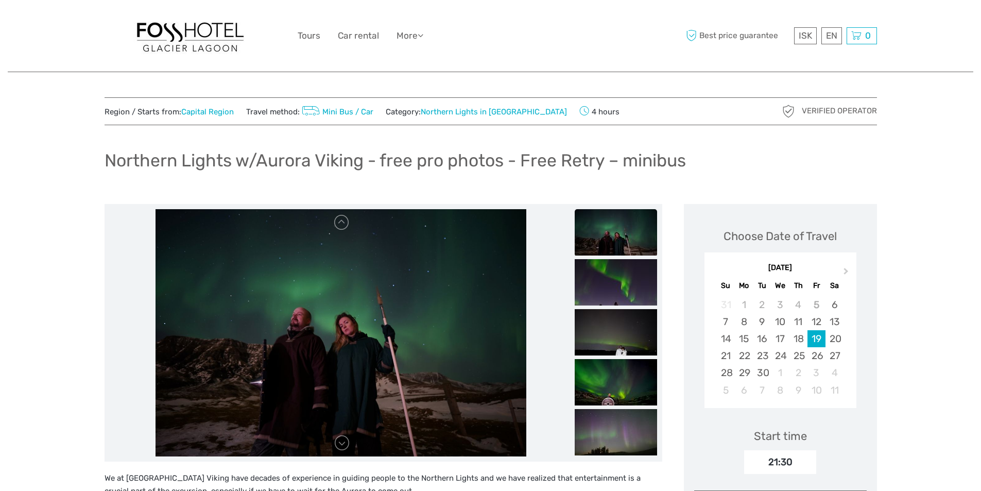
scroll to position [0, 0]
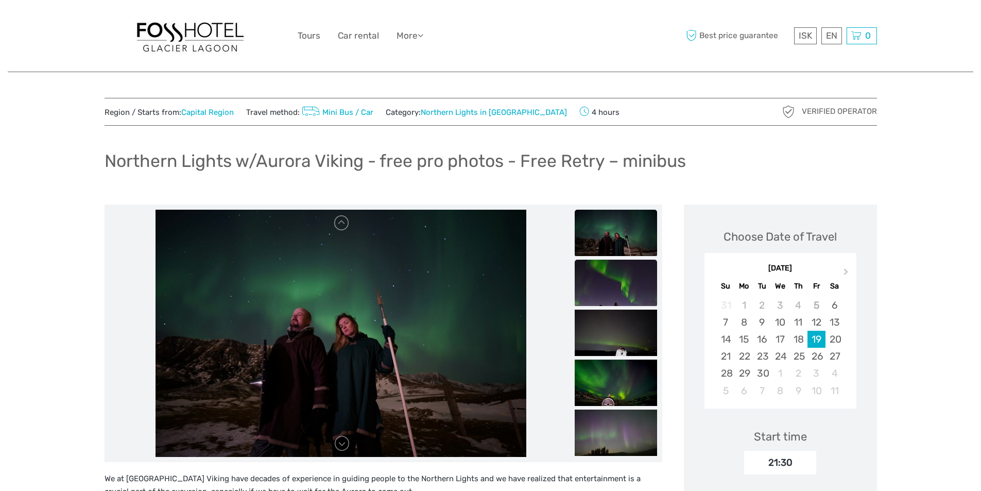
click at [611, 285] on img at bounding box center [615, 282] width 82 height 46
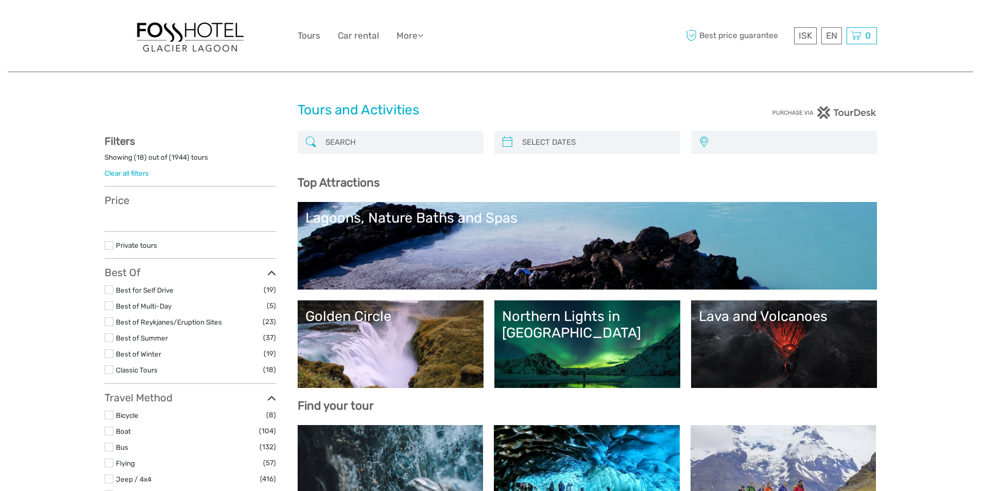
select select
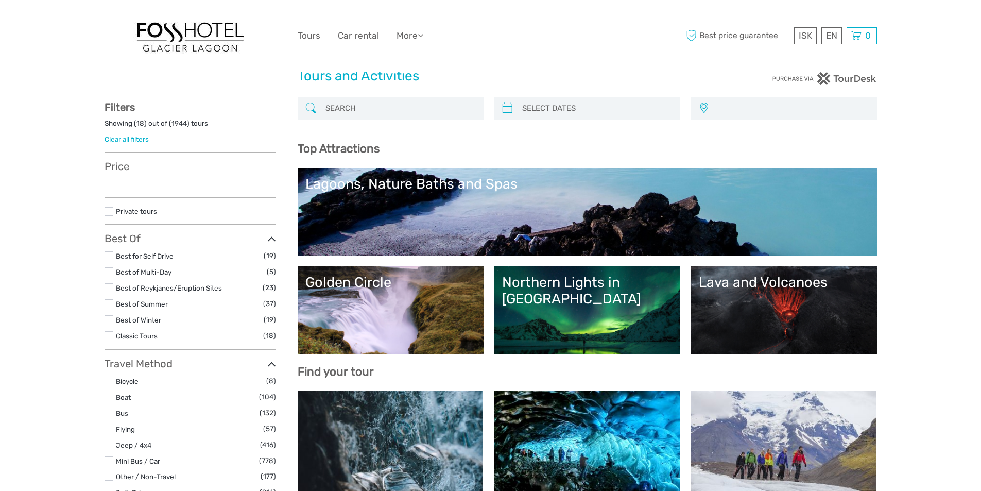
select select
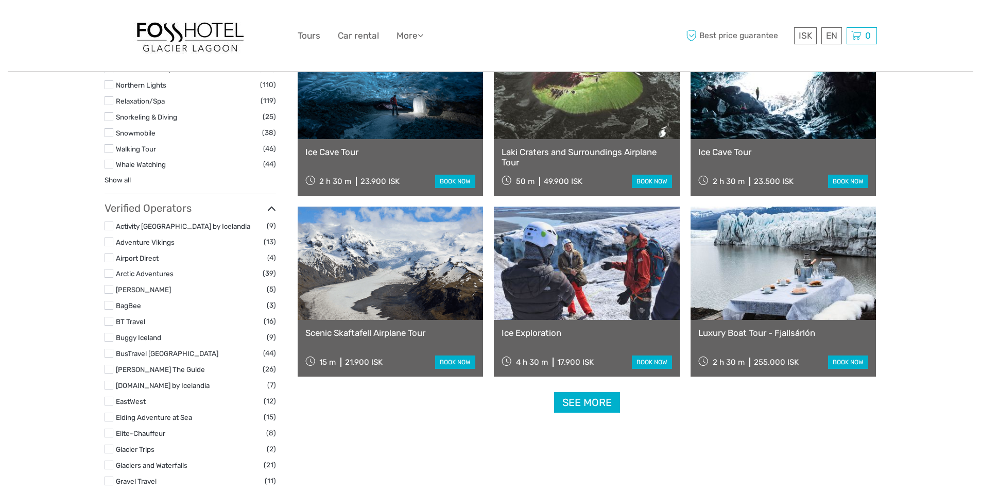
scroll to position [1338, 0]
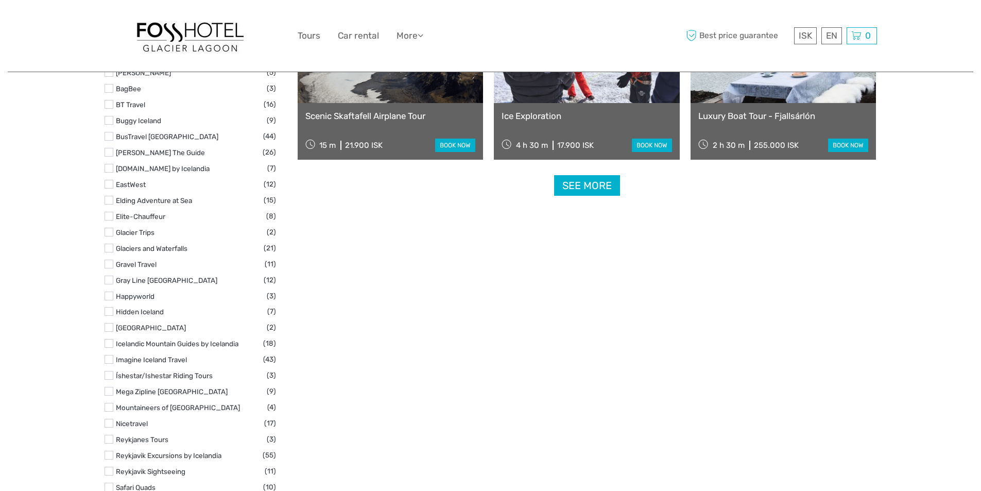
click at [590, 183] on link "See more" at bounding box center [587, 185] width 66 height 21
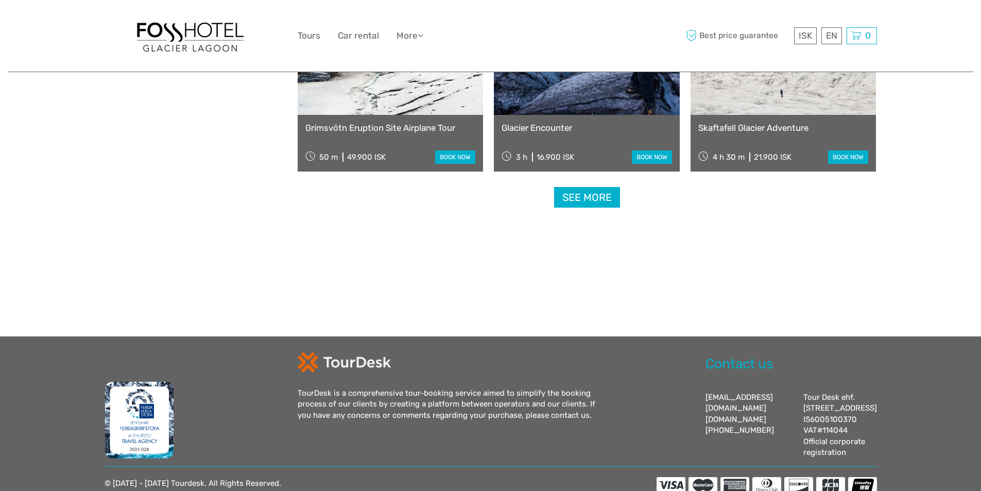
scroll to position [2162, 0]
click at [595, 197] on link "See more" at bounding box center [587, 196] width 66 height 21
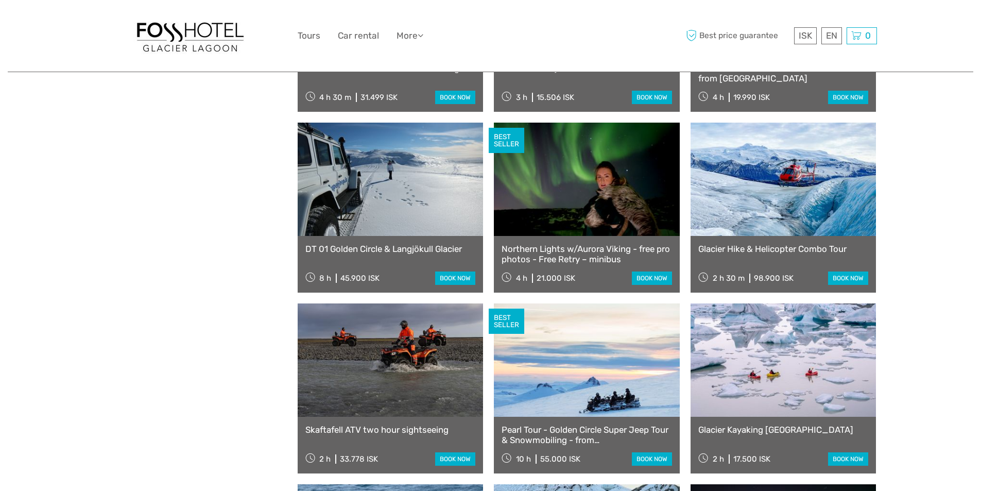
scroll to position [2419, 0]
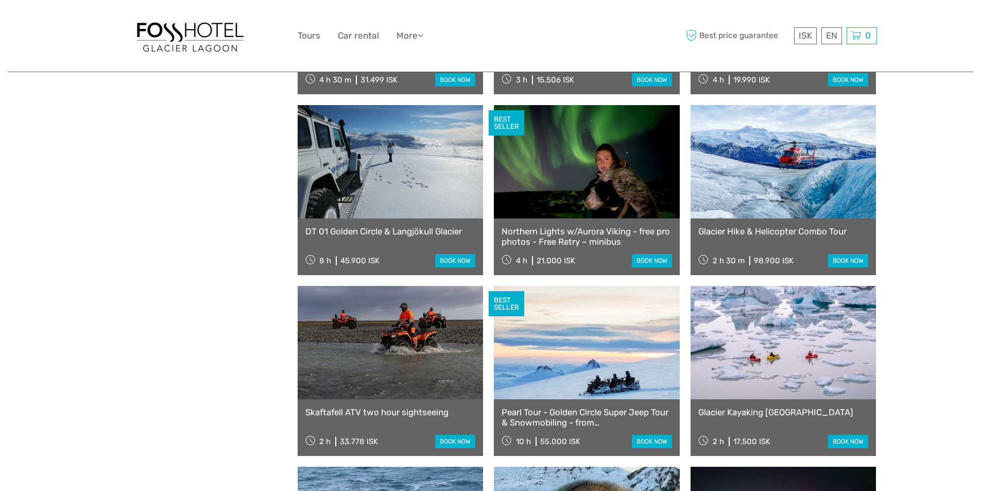
click at [551, 193] on link at bounding box center [587, 161] width 186 height 113
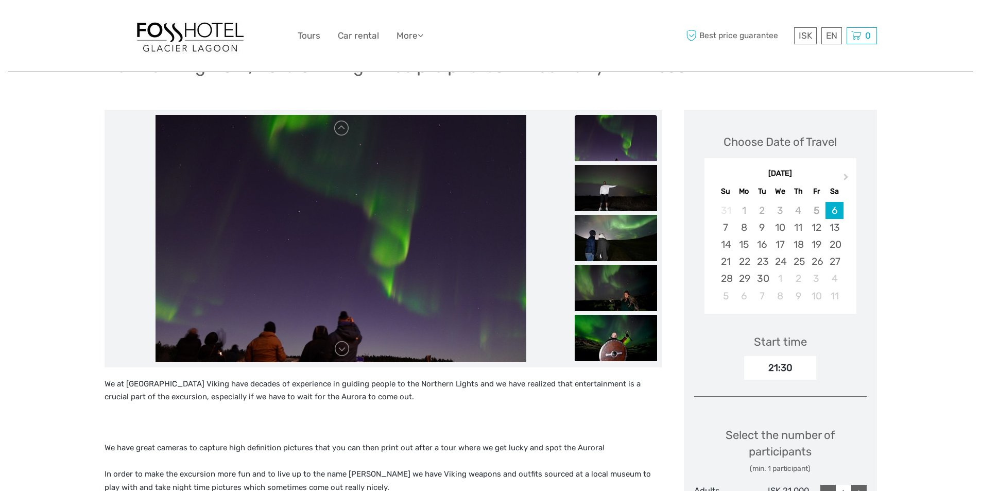
scroll to position [103, 0]
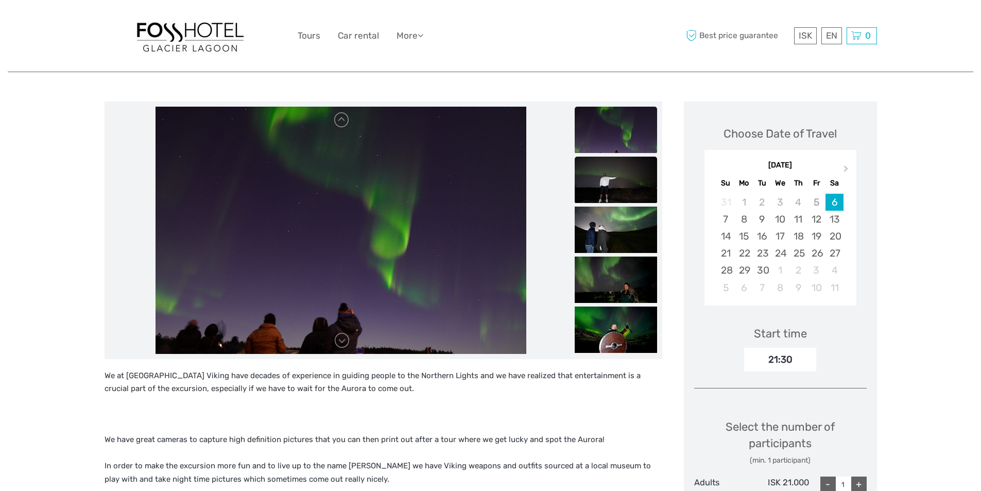
click at [612, 184] on img at bounding box center [615, 179] width 82 height 46
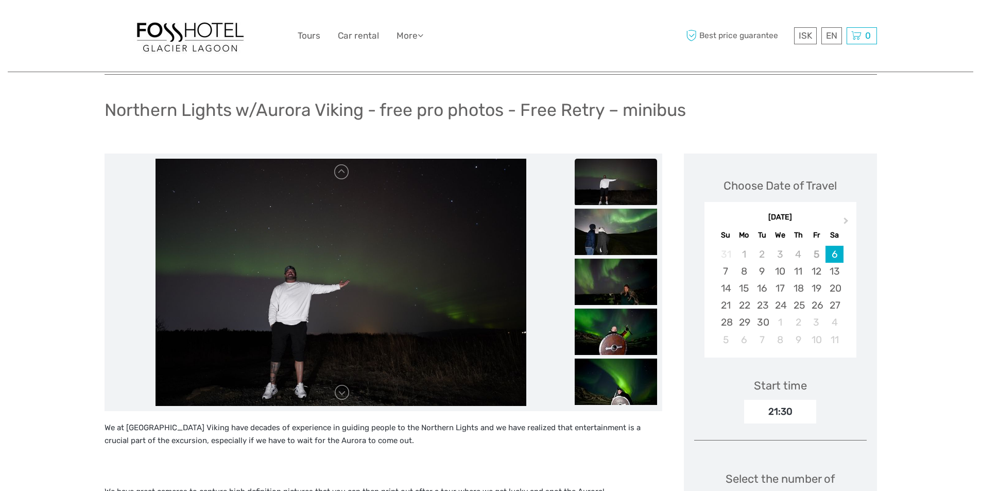
scroll to position [0, 0]
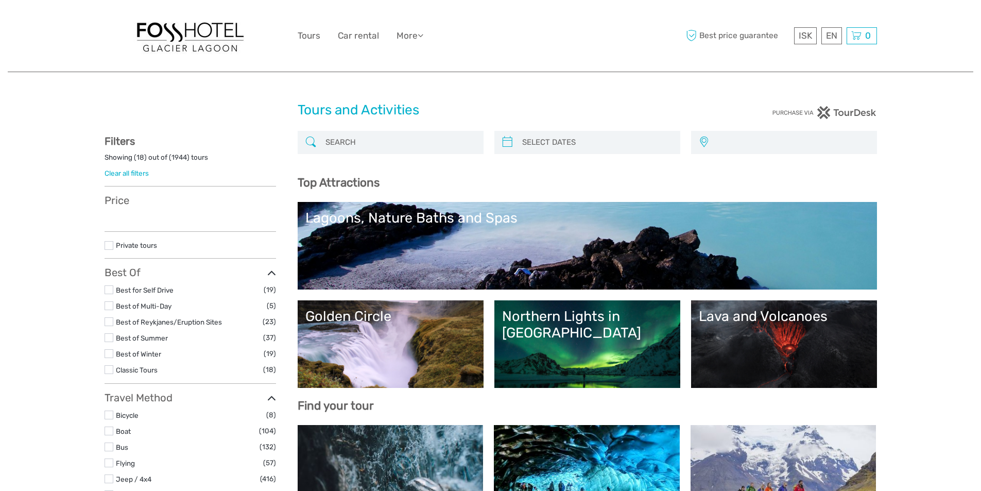
select select
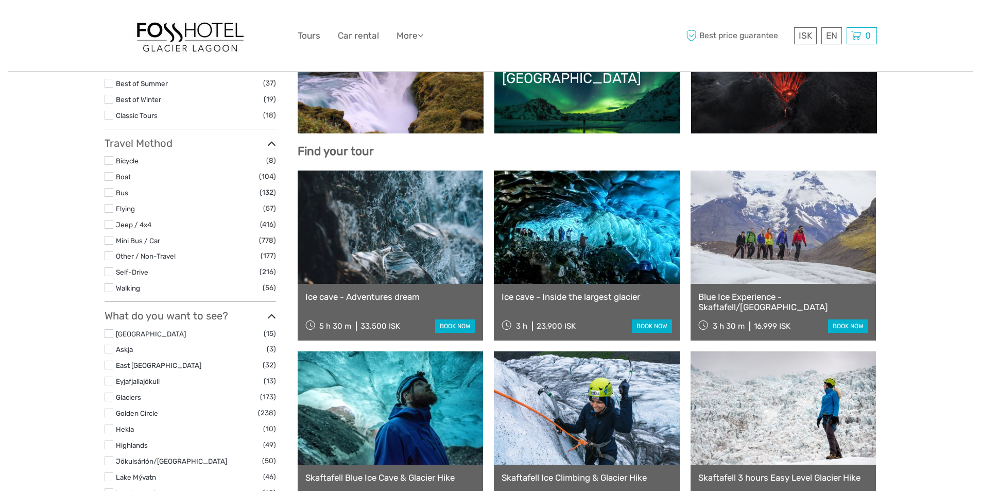
select select
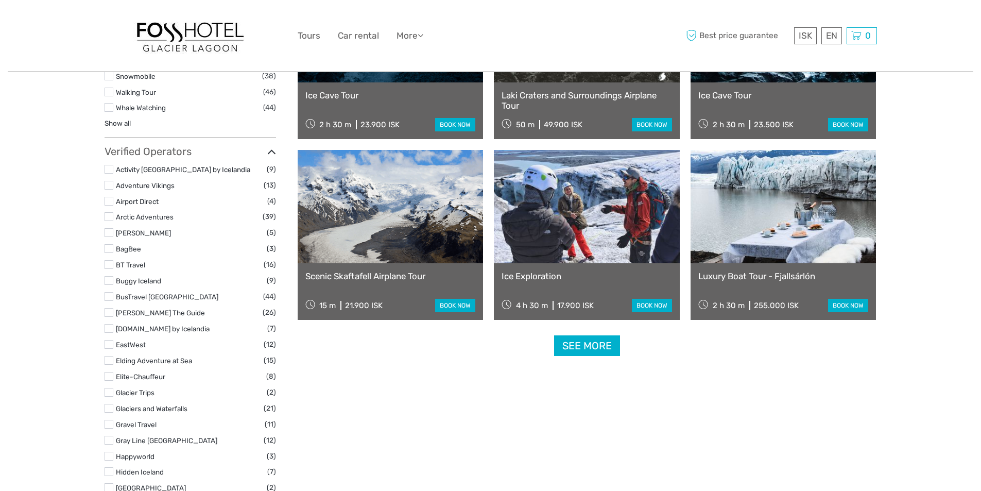
scroll to position [1200, 0]
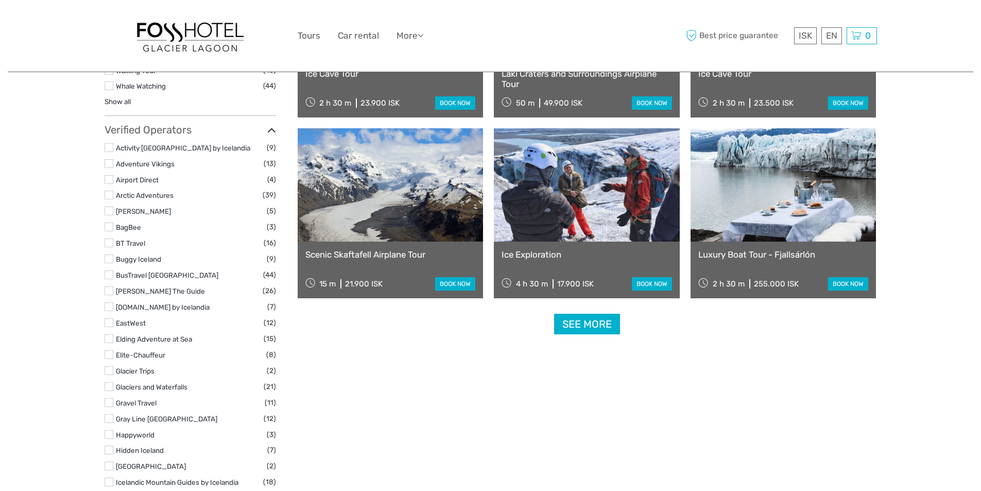
click at [591, 318] on link "See more" at bounding box center [587, 324] width 66 height 21
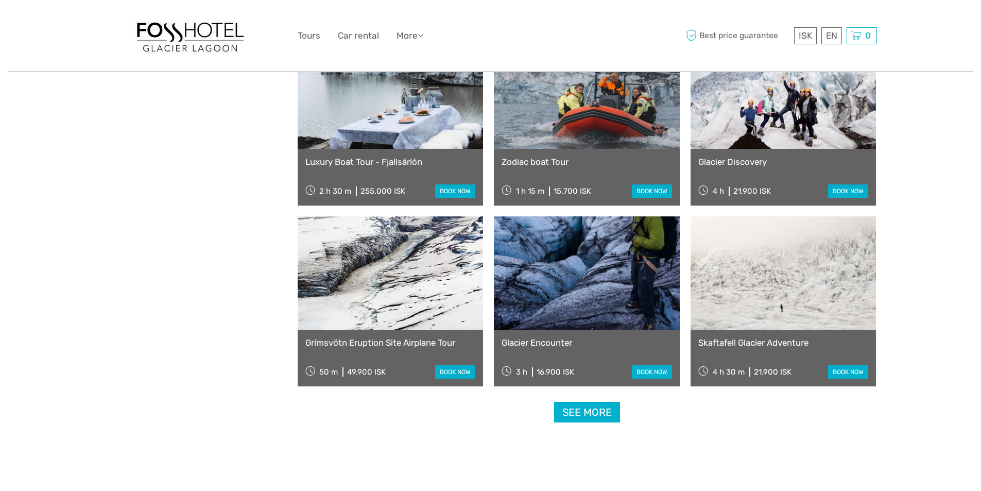
scroll to position [2024, 0]
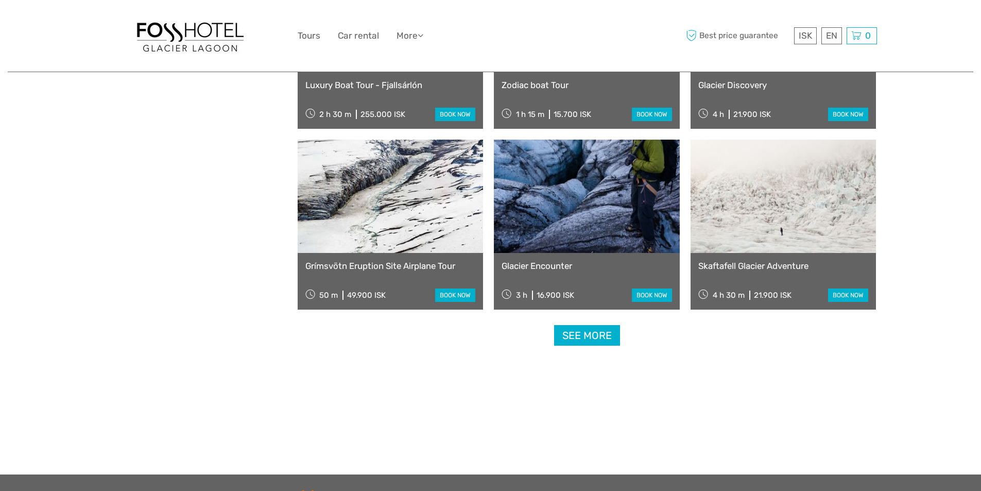
click at [588, 338] on link "See more" at bounding box center [587, 335] width 66 height 21
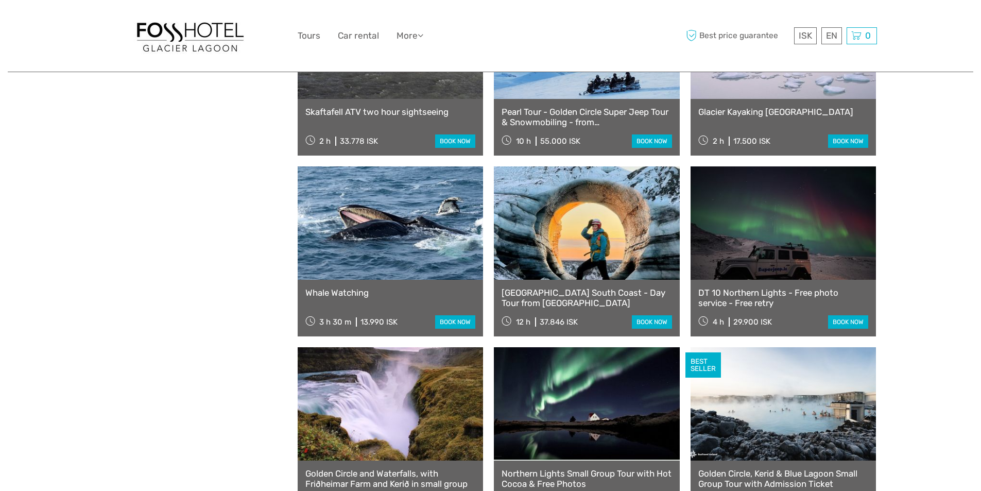
scroll to position [2744, 0]
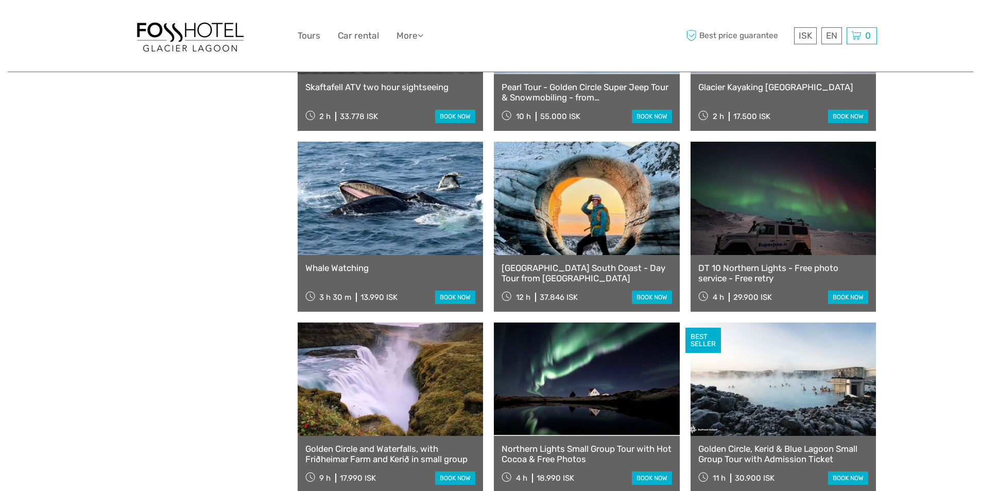
click at [784, 224] on link at bounding box center [783, 198] width 186 height 113
